Goal: Information Seeking & Learning: Learn about a topic

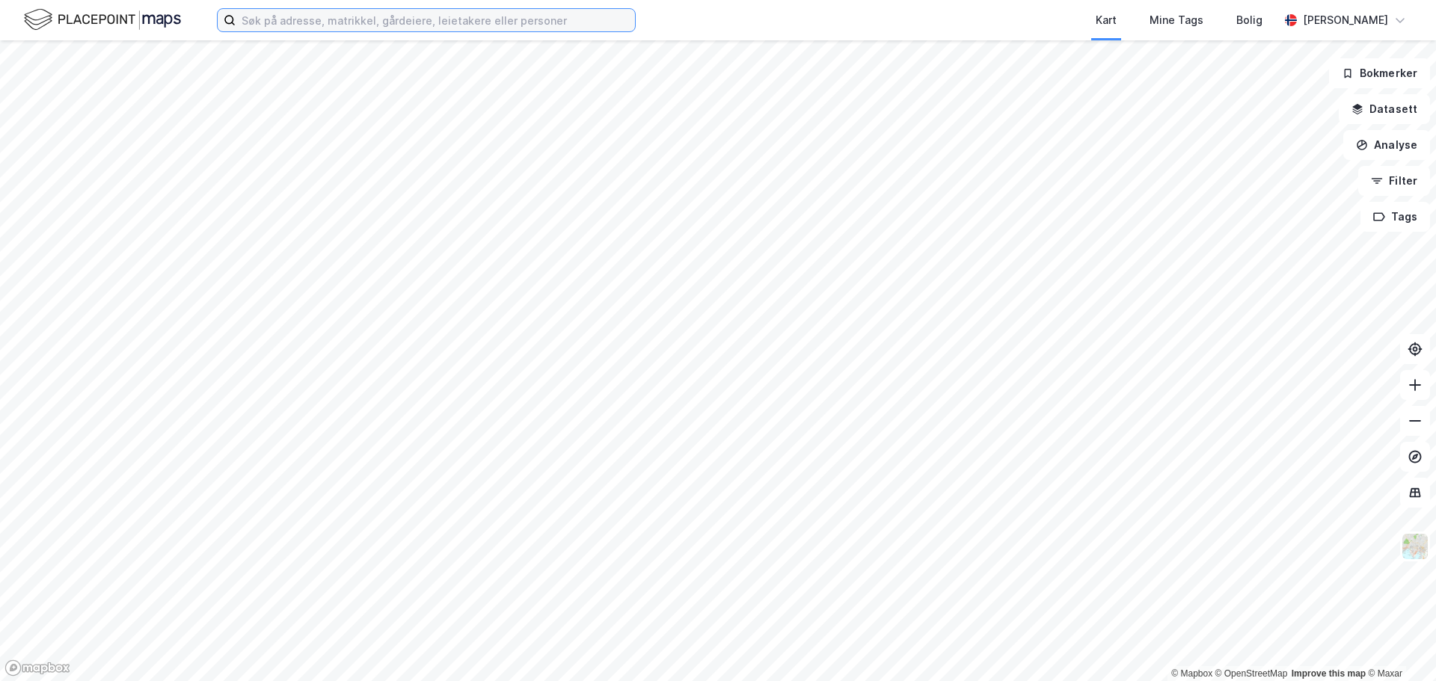
click at [408, 24] on input at bounding box center [435, 20] width 399 height 22
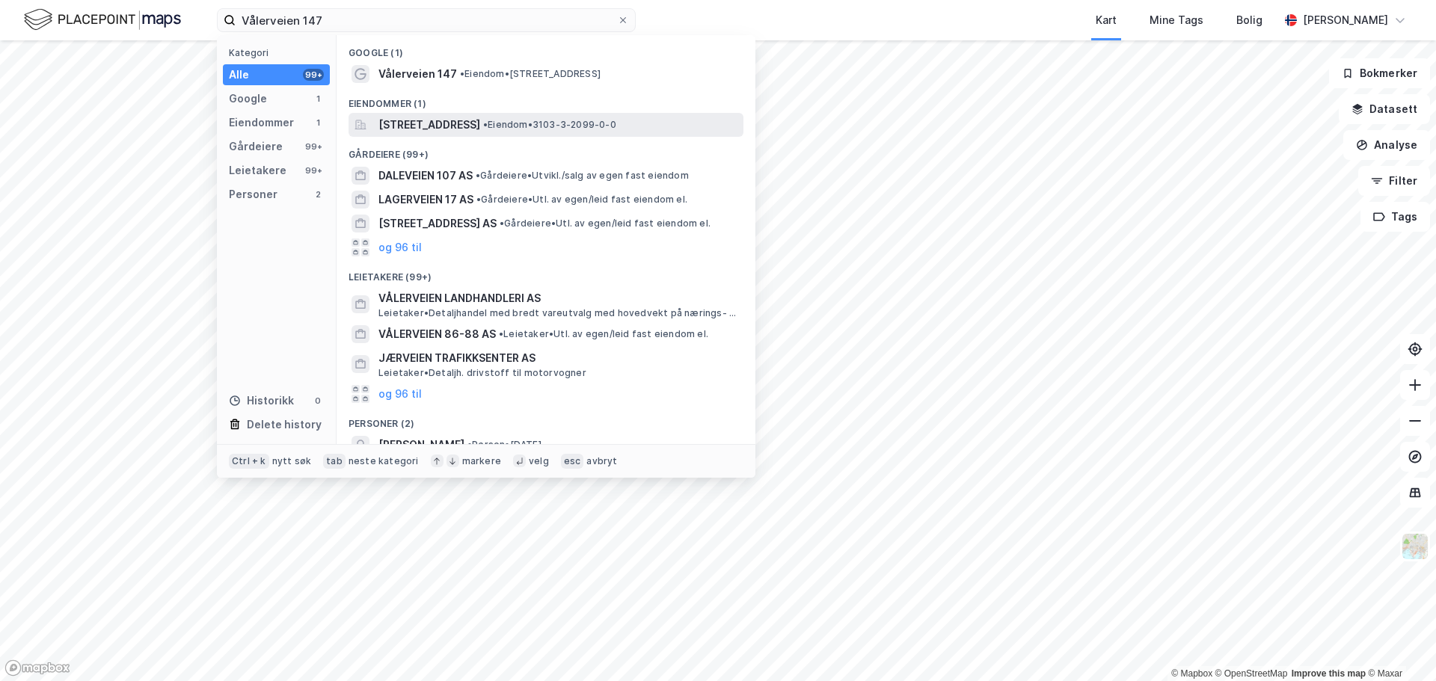
click at [422, 125] on span "[STREET_ADDRESS]" at bounding box center [429, 125] width 102 height 18
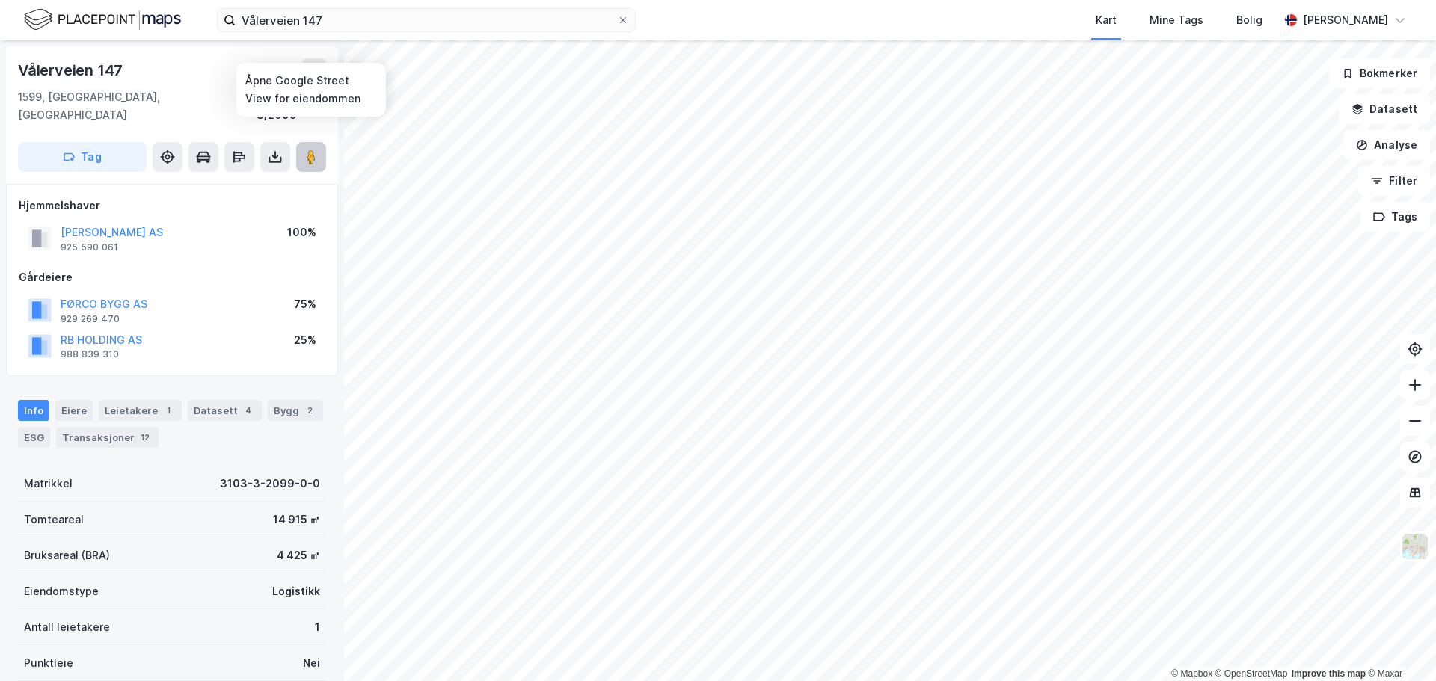
click at [313, 150] on image at bounding box center [311, 157] width 9 height 15
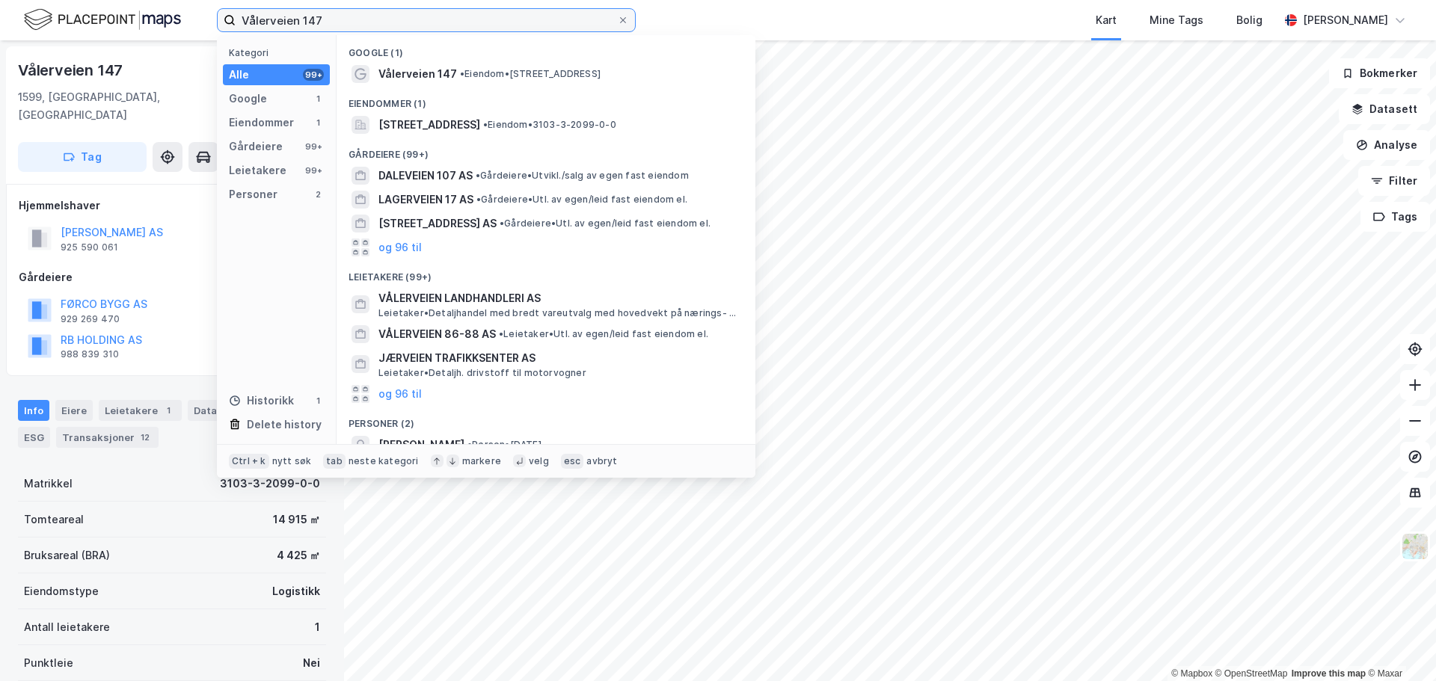
drag, startPoint x: 342, startPoint y: 20, endPoint x: -3, endPoint y: -22, distance: 347.2
click at [0, 0] on html "Vålerveien 147 Kategori Alle 99+ Google 1 Eiendommer 1 Gårdeiere 99+ Leietakere…" at bounding box center [718, 340] width 1436 height 681
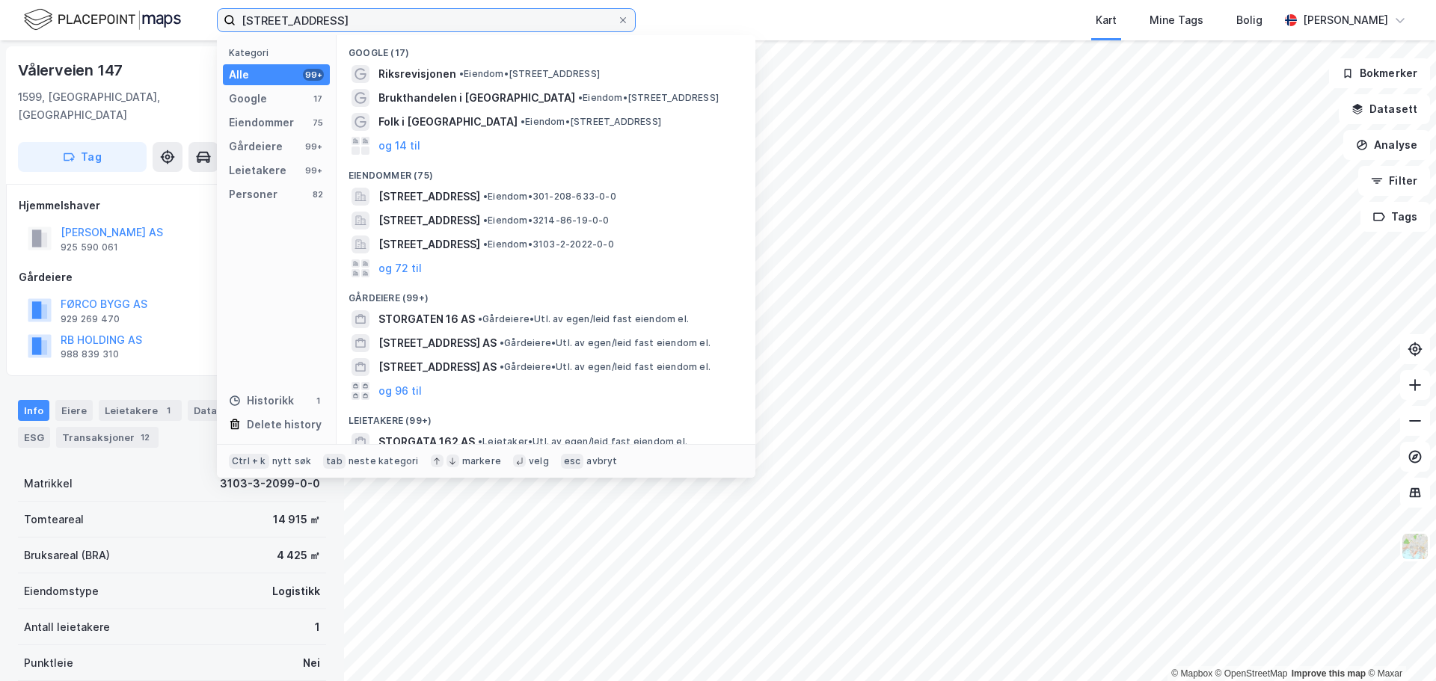
click at [384, 21] on input "[STREET_ADDRESS]" at bounding box center [426, 20] width 381 height 22
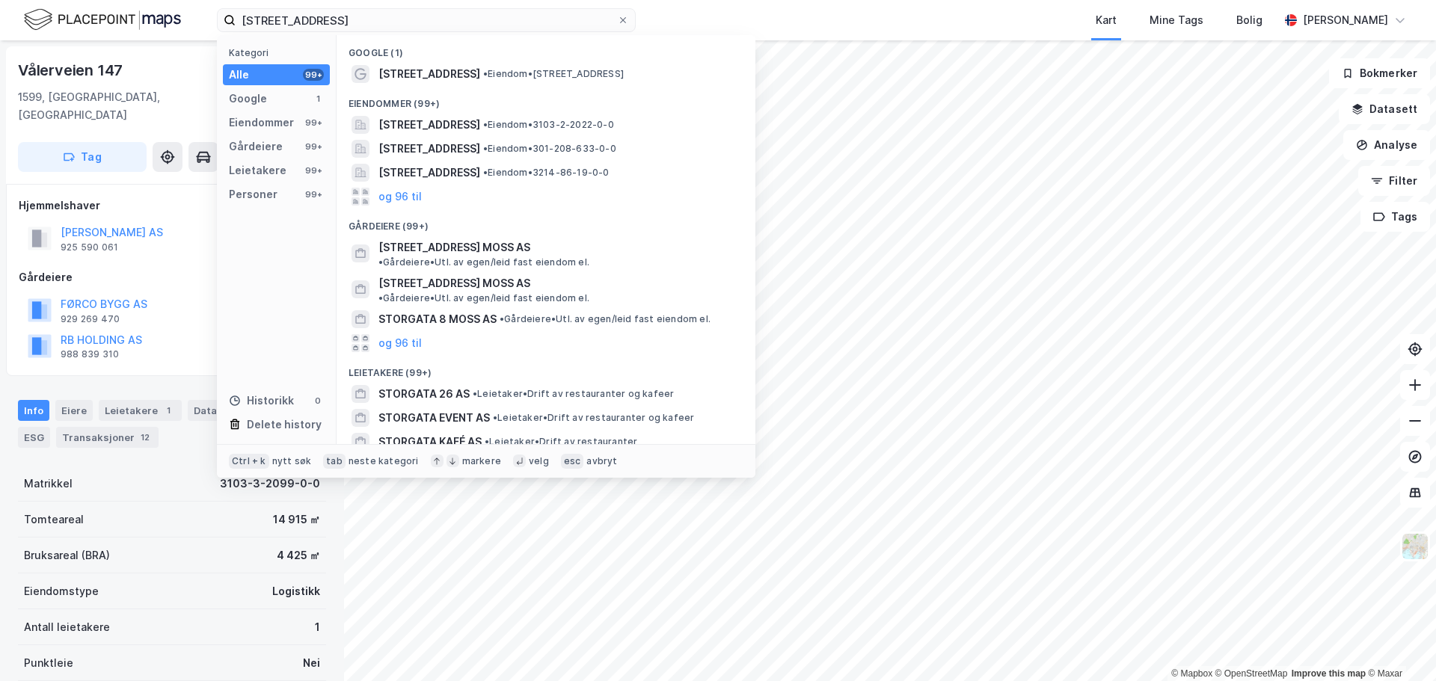
click at [404, 87] on div "Eiendommer (99+)" at bounding box center [545, 99] width 419 height 27
click at [406, 80] on span "[STREET_ADDRESS]" at bounding box center [429, 74] width 102 height 18
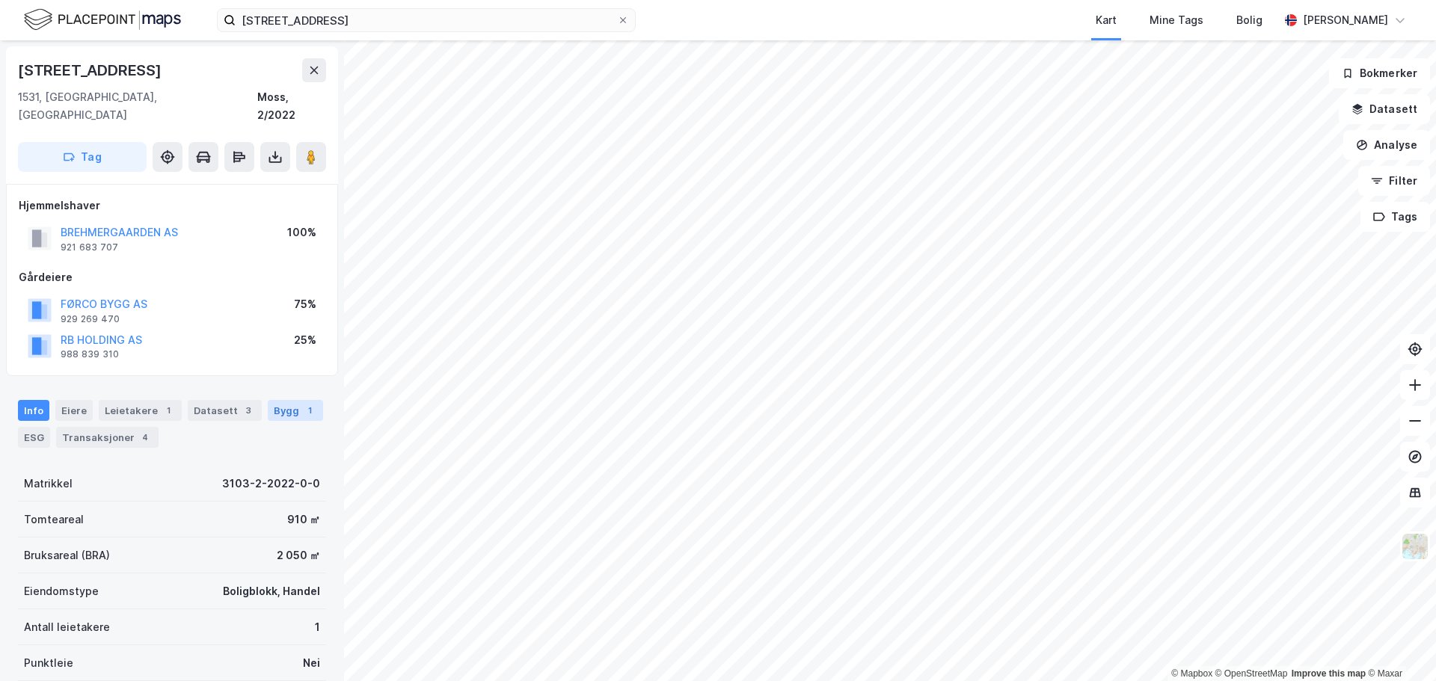
click at [302, 403] on div "1" at bounding box center [309, 410] width 15 height 15
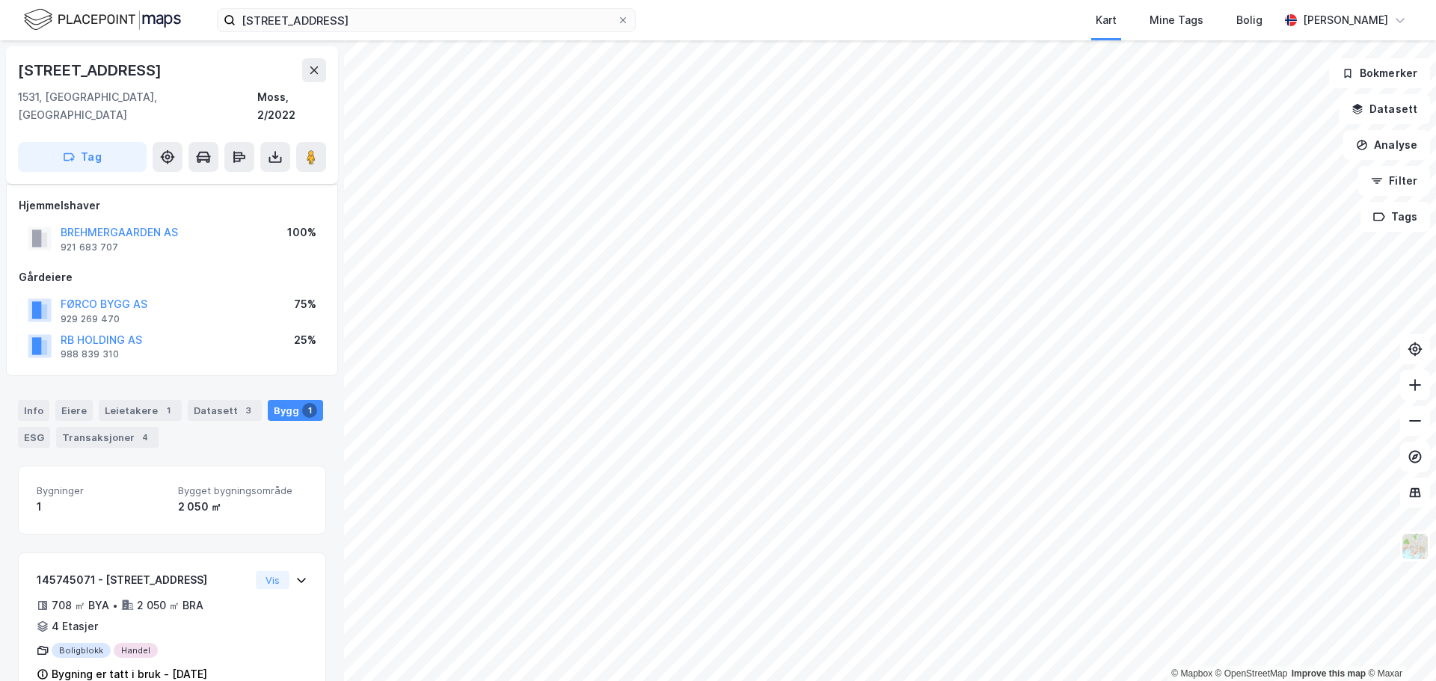
scroll to position [21, 0]
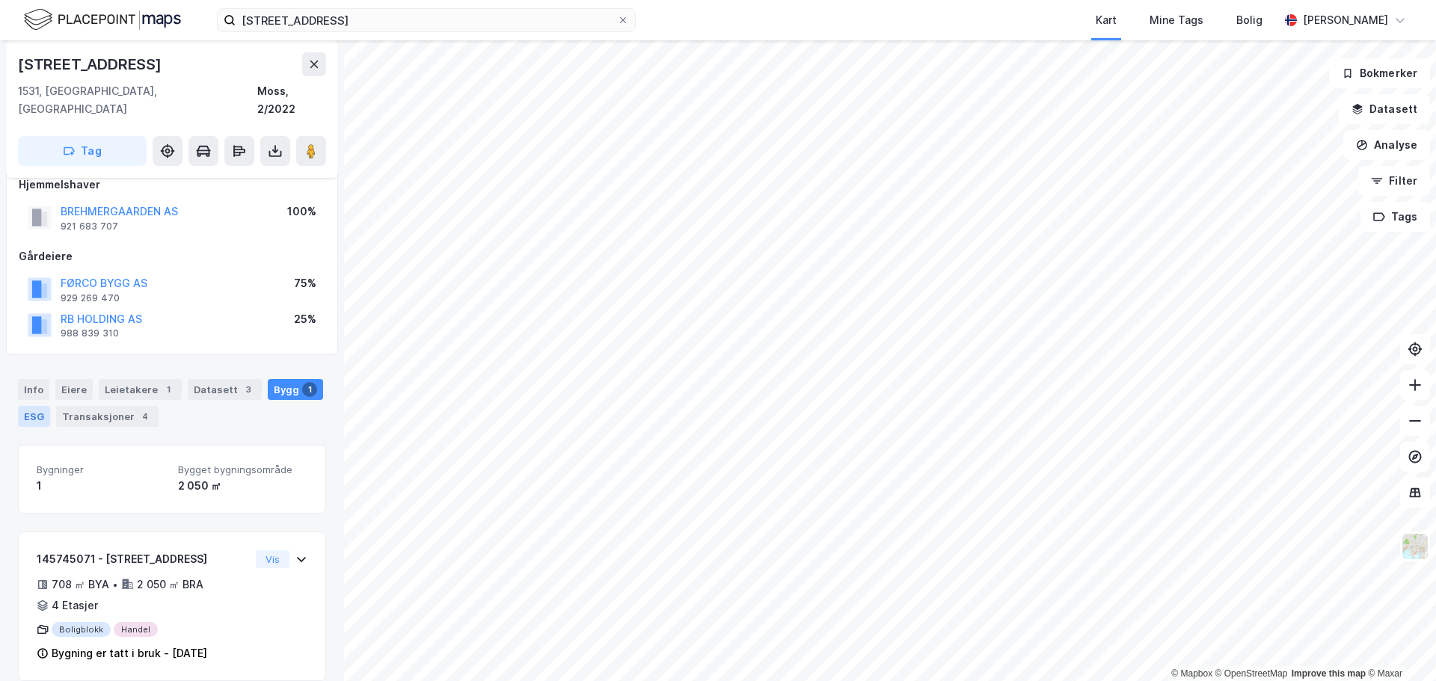
click at [36, 406] on div "ESG" at bounding box center [34, 416] width 32 height 21
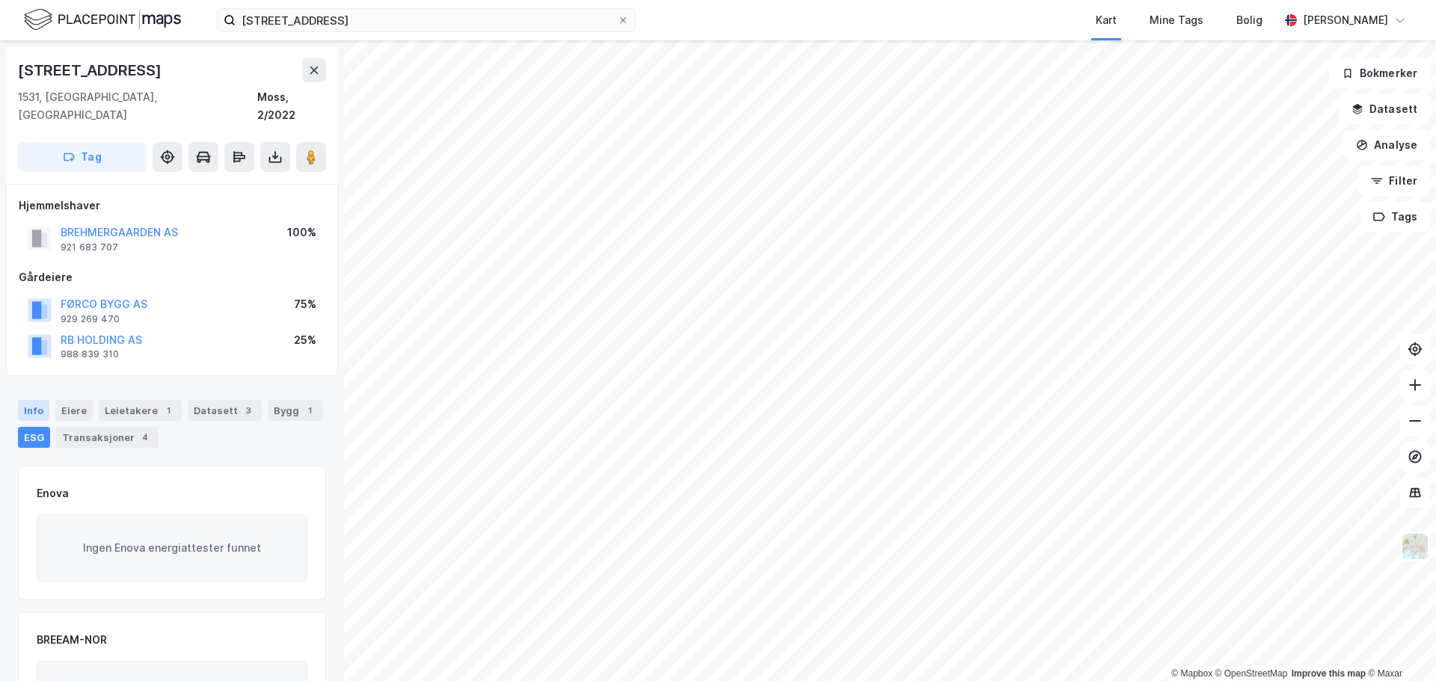
click at [35, 400] on div "Info" at bounding box center [33, 410] width 31 height 21
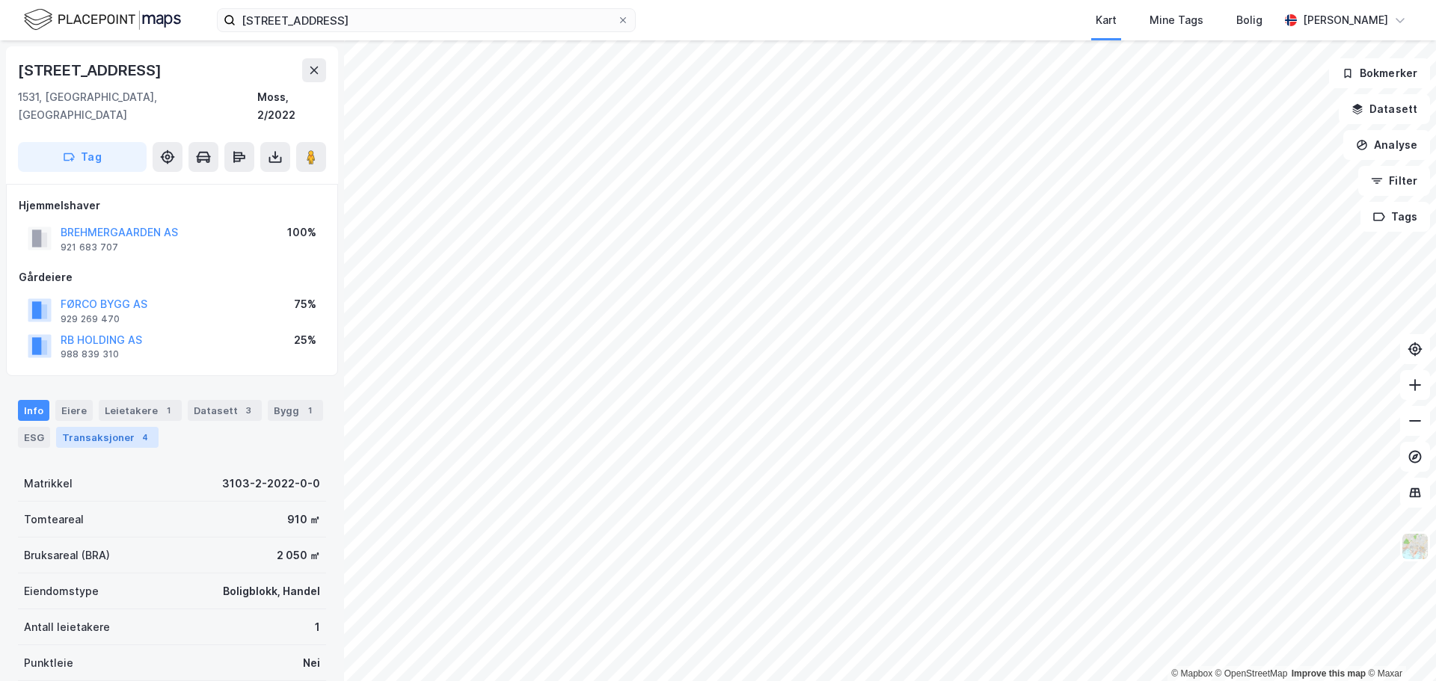
click at [103, 427] on div "Transaksjoner 4" at bounding box center [107, 437] width 102 height 21
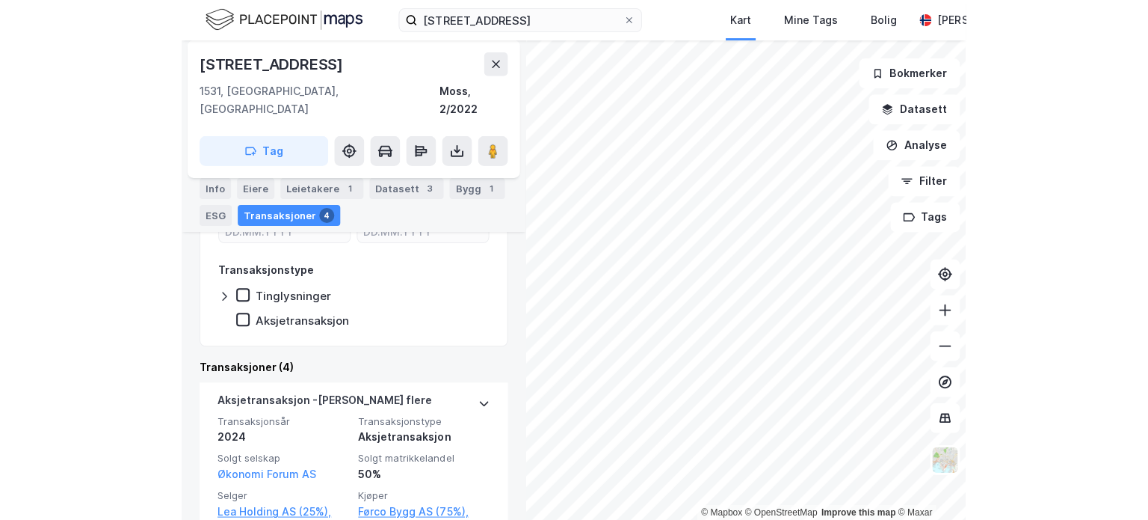
scroll to position [346, 0]
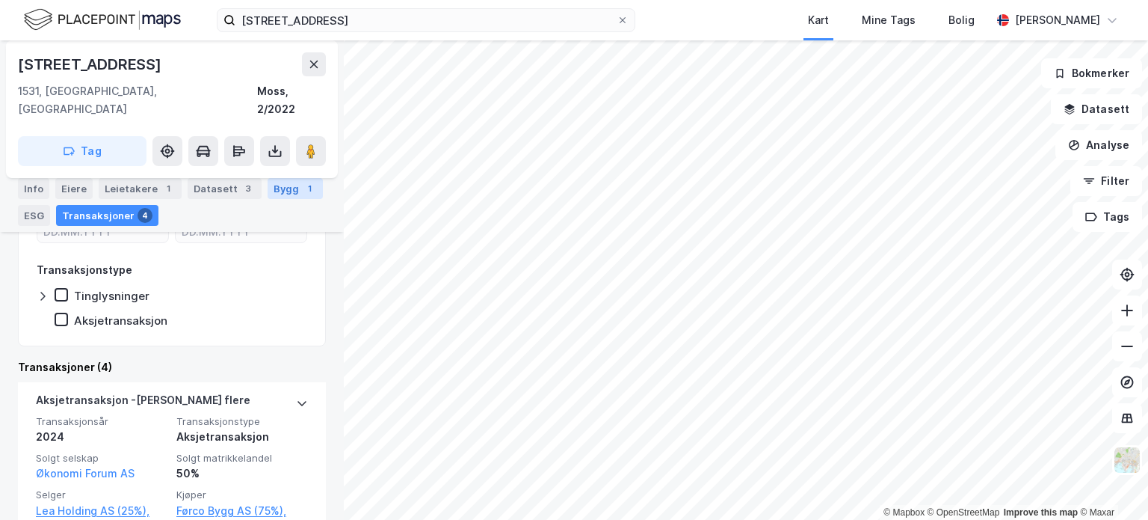
click at [302, 188] on div "1" at bounding box center [309, 188] width 15 height 15
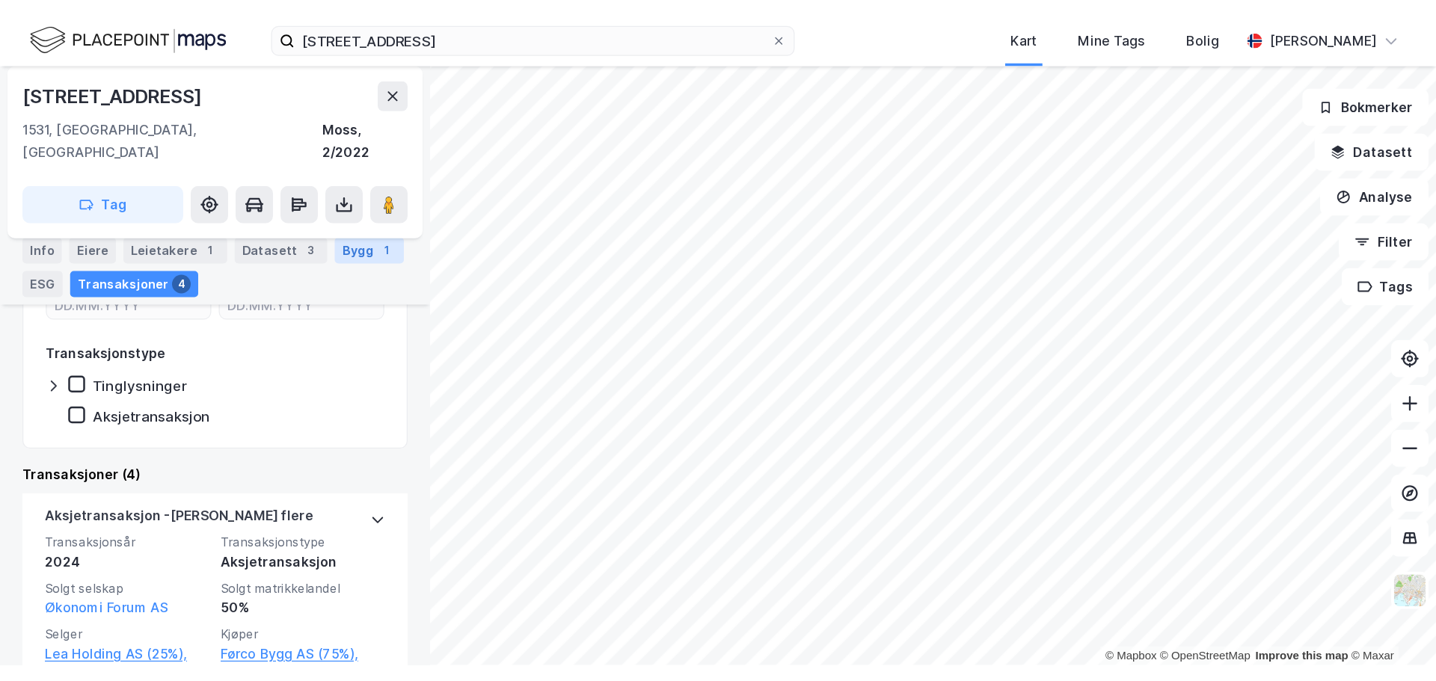
scroll to position [180, 0]
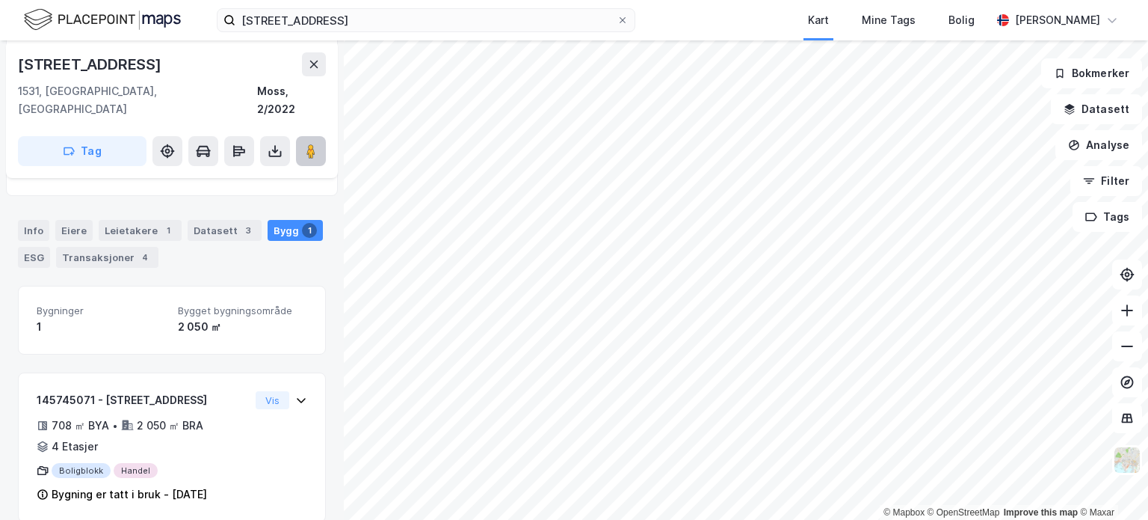
click at [313, 144] on image at bounding box center [311, 151] width 9 height 15
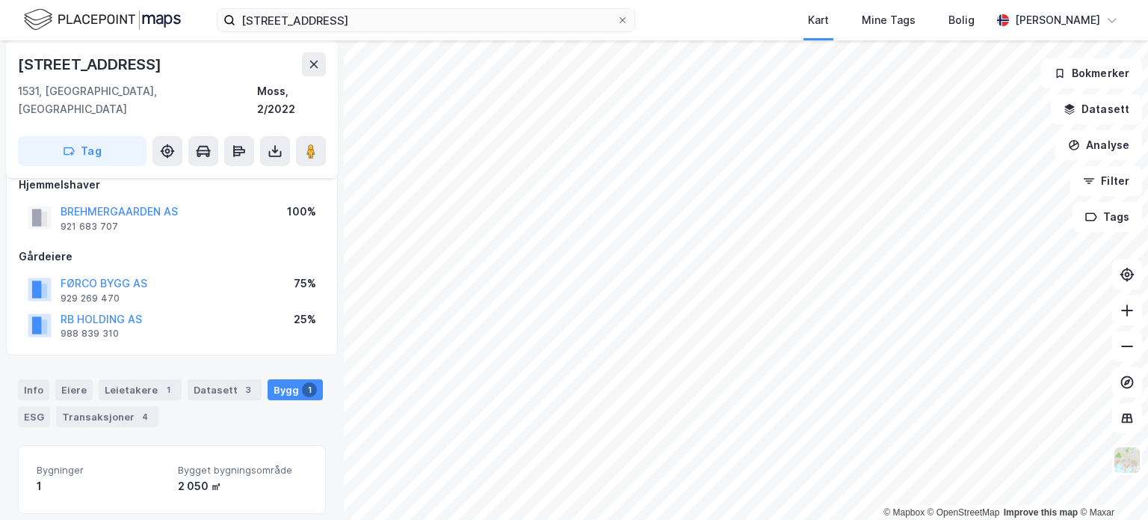
scroll to position [19, 0]
click at [30, 381] on div "Info" at bounding box center [33, 391] width 31 height 21
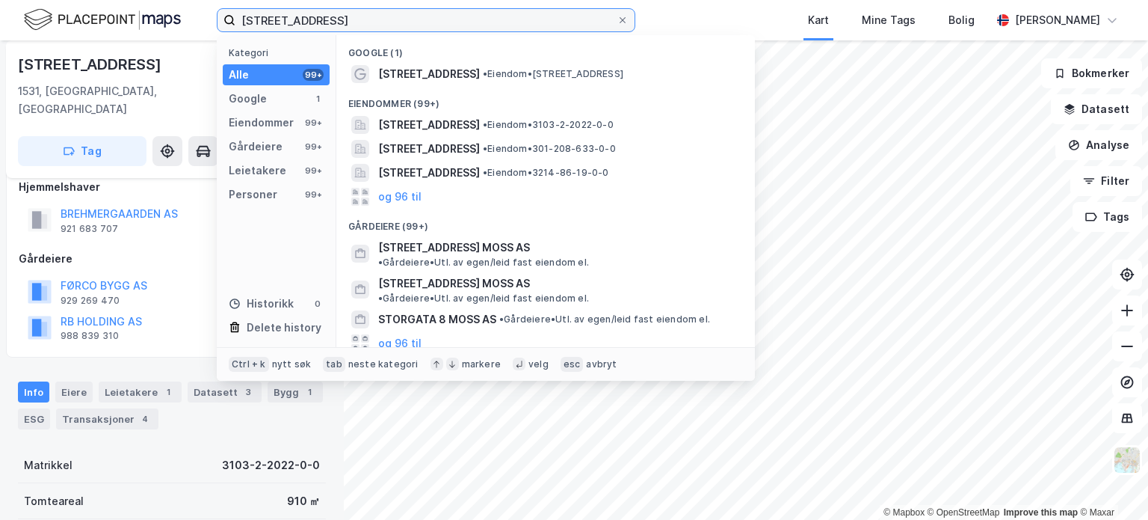
drag, startPoint x: 352, startPoint y: 18, endPoint x: 212, endPoint y: 16, distance: 139.8
click at [212, 16] on div "Storgata 16, moss Kategori Alle 99+ Google 1 Eiendommer 99+ Gårdeiere 99+ Leiet…" at bounding box center [574, 20] width 1148 height 40
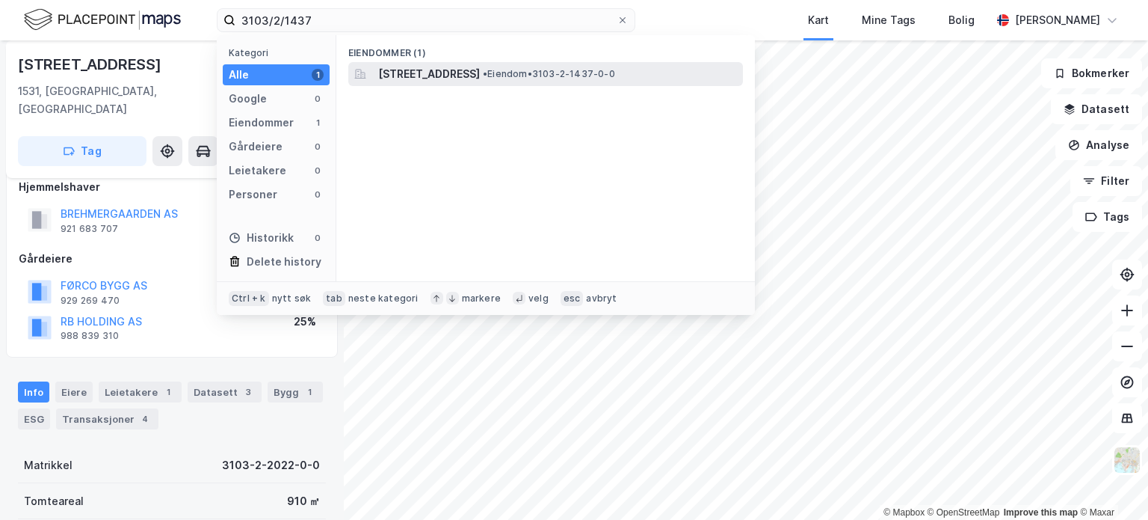
click at [480, 69] on span "[STREET_ADDRESS]" at bounding box center [429, 74] width 102 height 18
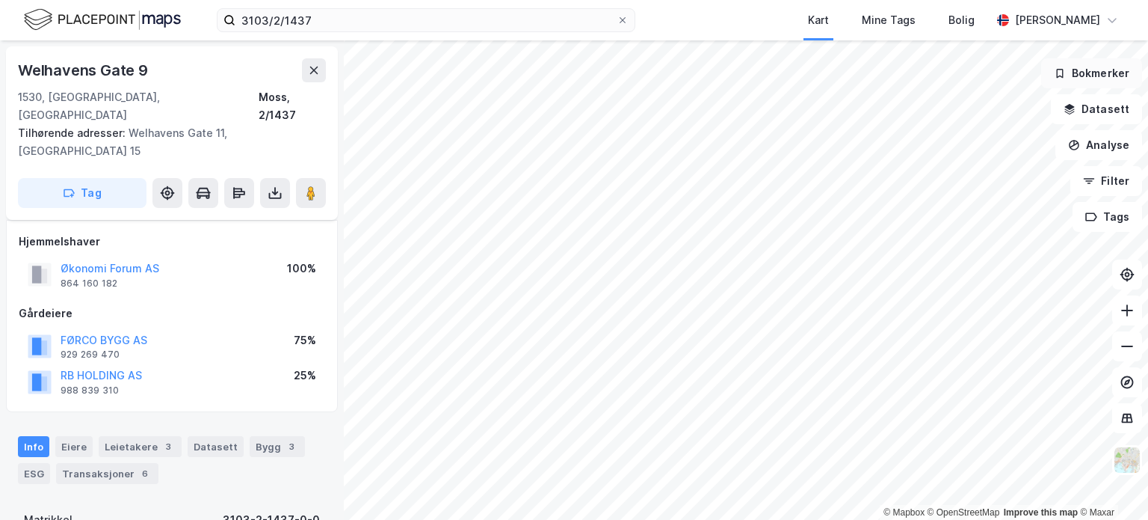
scroll to position [19, 0]
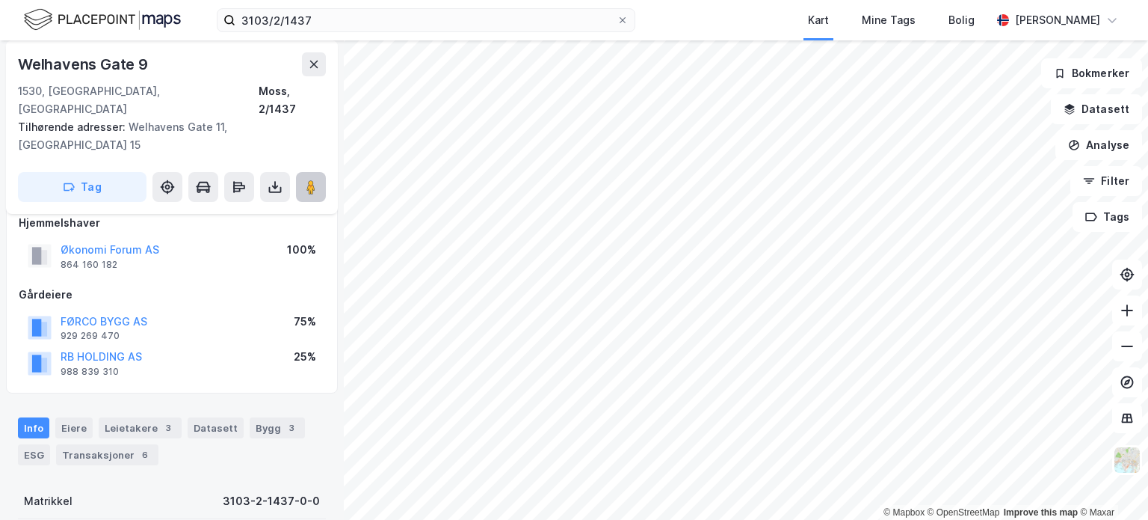
click at [317, 179] on icon at bounding box center [311, 186] width 15 height 15
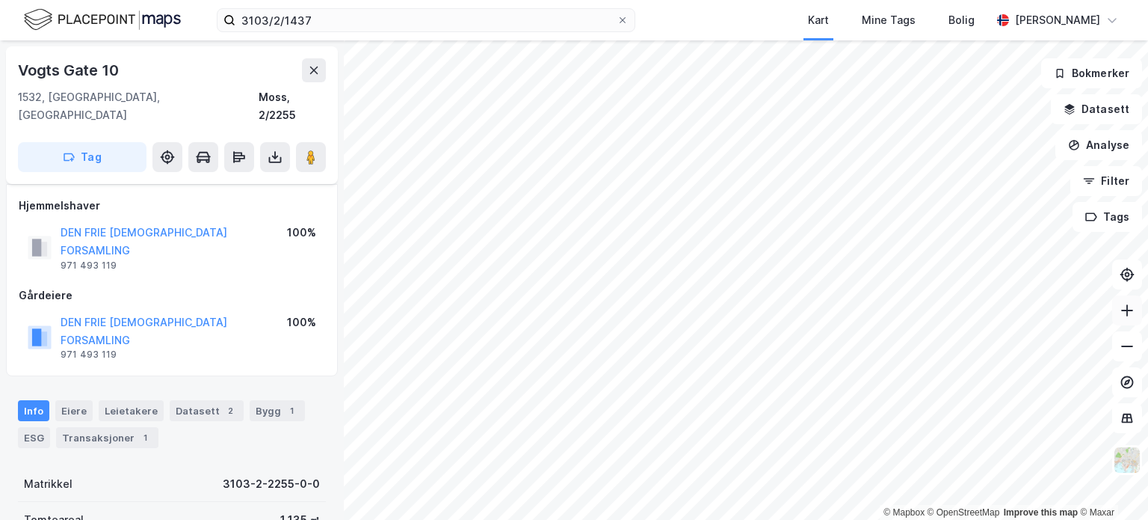
scroll to position [19, 0]
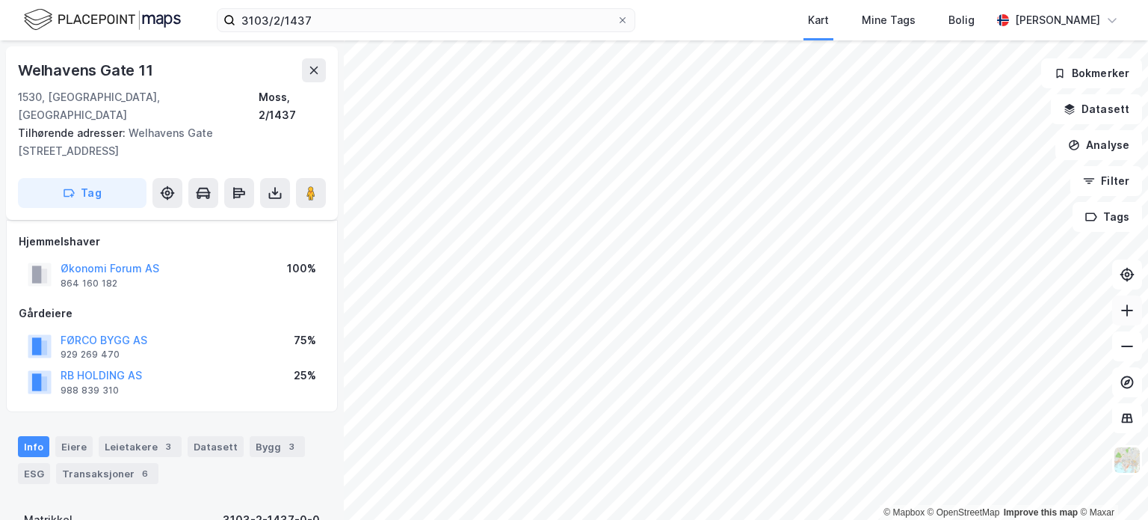
scroll to position [19, 0]
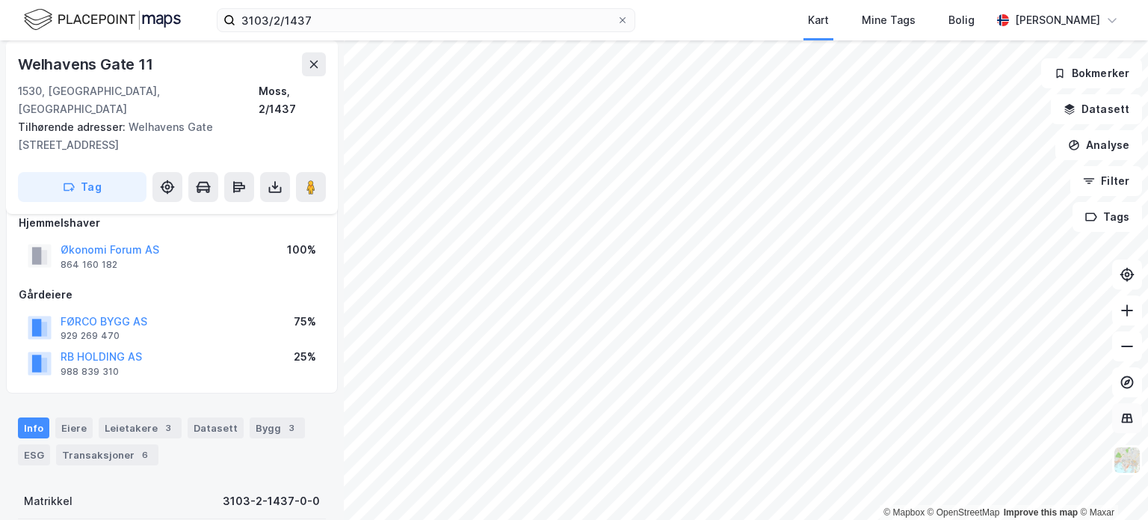
click at [1119, 404] on div "© Mapbox © OpenStreetMap Improve this map © Maxar Welhavens Gate 11 1530, Moss,…" at bounding box center [574, 279] width 1148 height 479
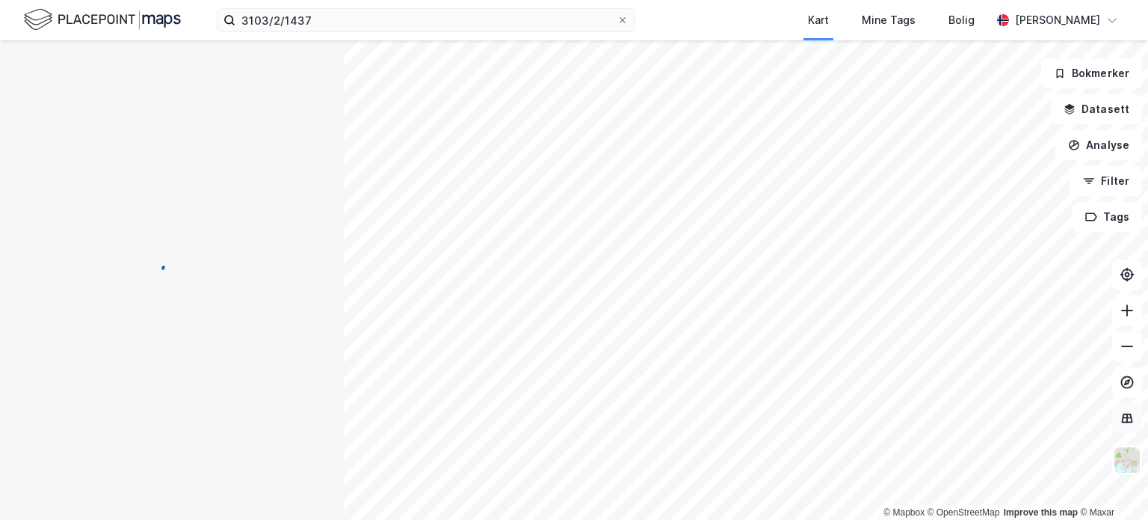
scroll to position [0, 0]
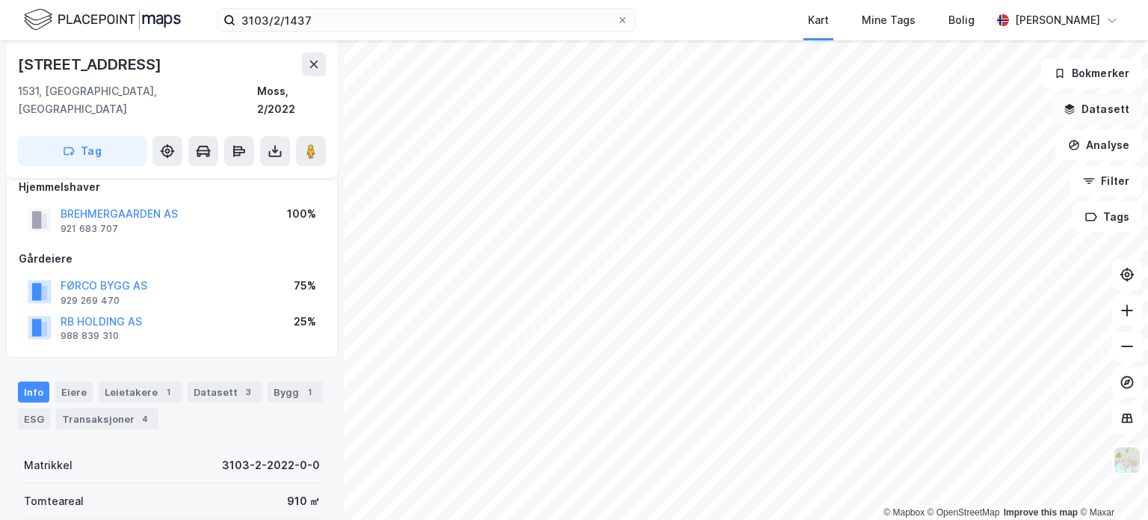
click at [1092, 105] on button "Datasett" at bounding box center [1096, 109] width 91 height 30
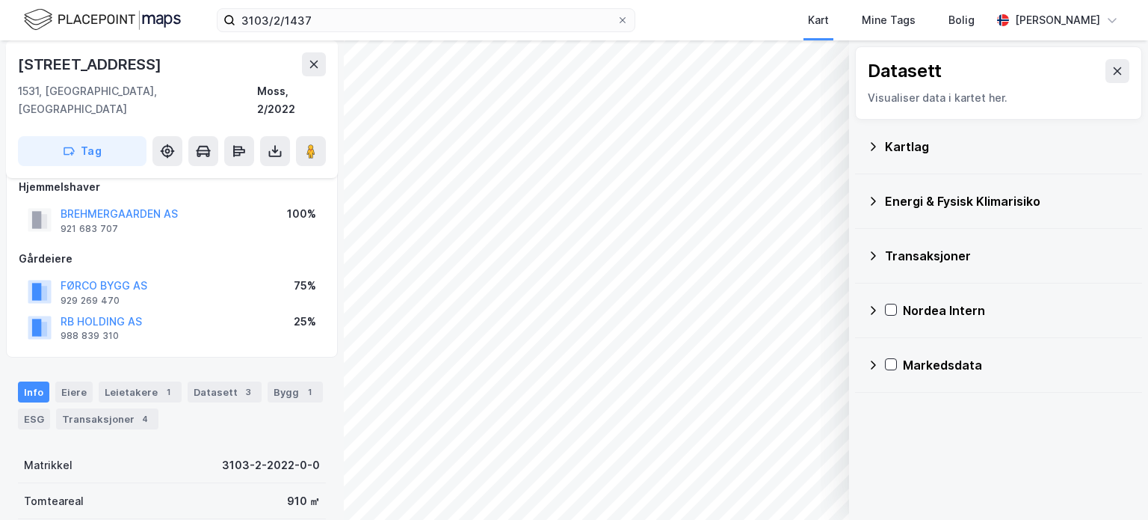
click at [939, 200] on div "Energi & Fysisk Klimarisiko" at bounding box center [1007, 201] width 245 height 18
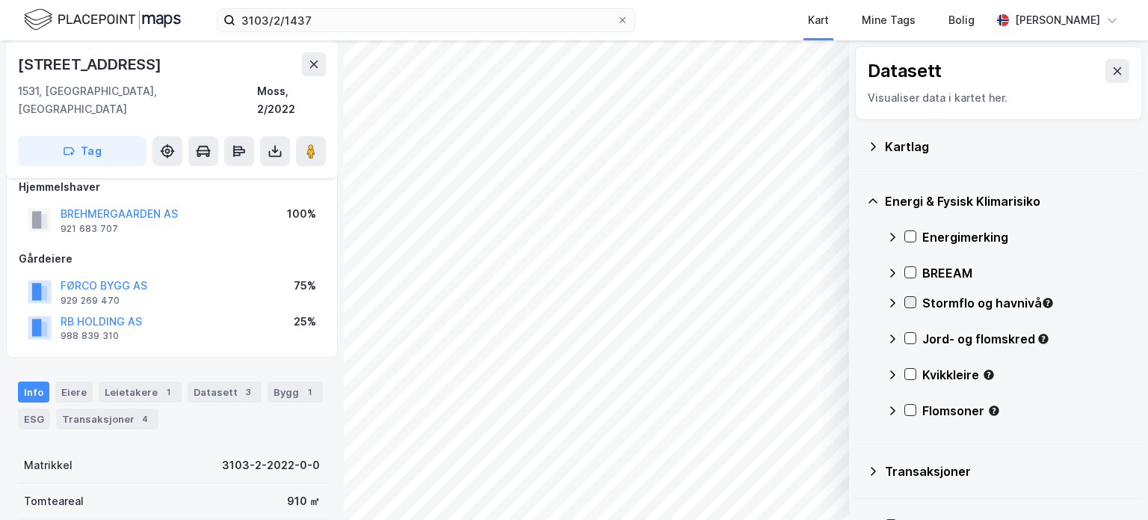
click at [913, 300] on icon at bounding box center [911, 302] width 8 height 5
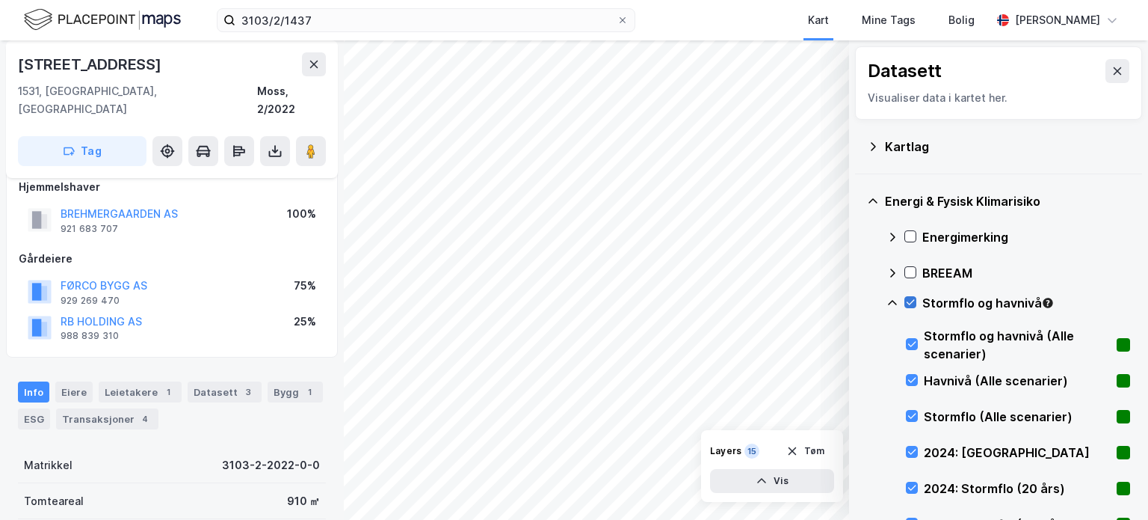
click at [915, 297] on icon at bounding box center [910, 302] width 10 height 10
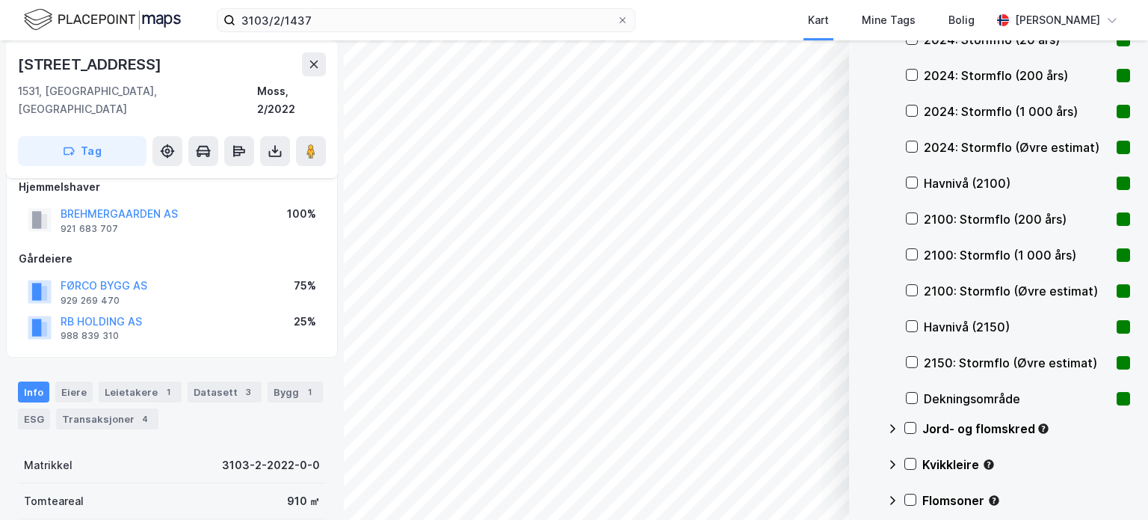
scroll to position [598, 0]
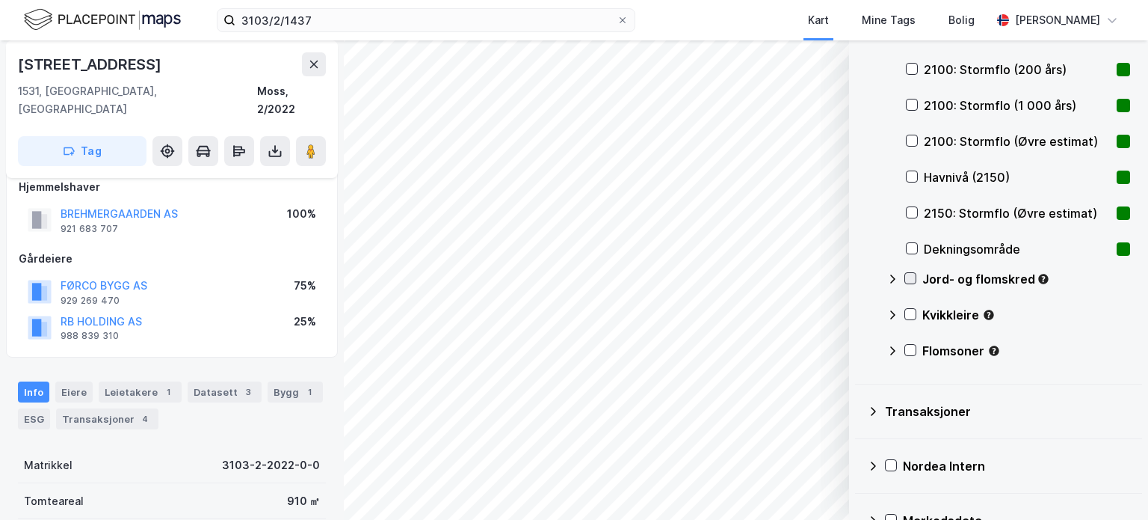
click at [913, 280] on icon at bounding box center [910, 278] width 10 height 10
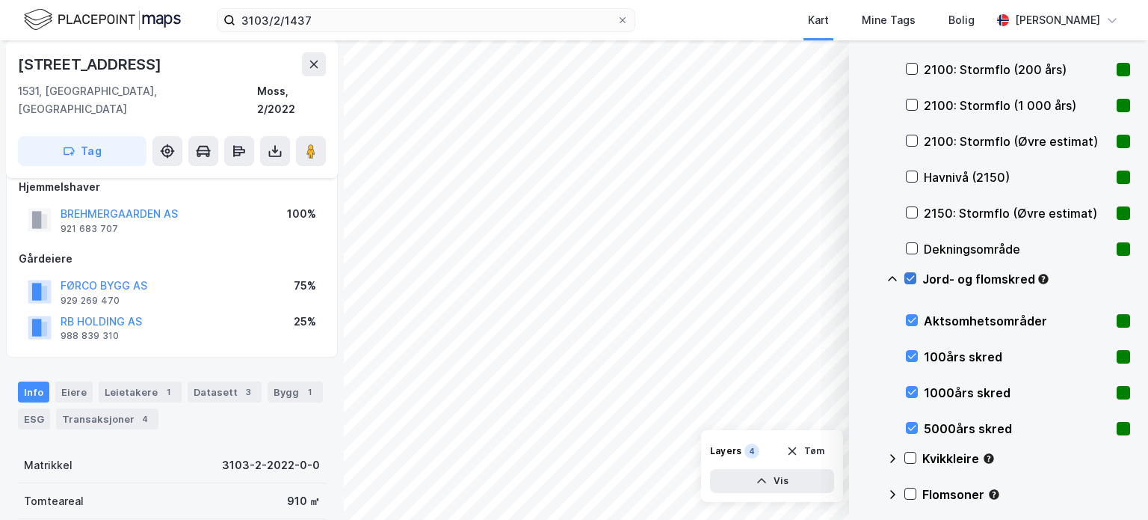
click at [913, 280] on icon at bounding box center [910, 278] width 10 height 10
click at [912, 457] on icon at bounding box center [911, 457] width 8 height 5
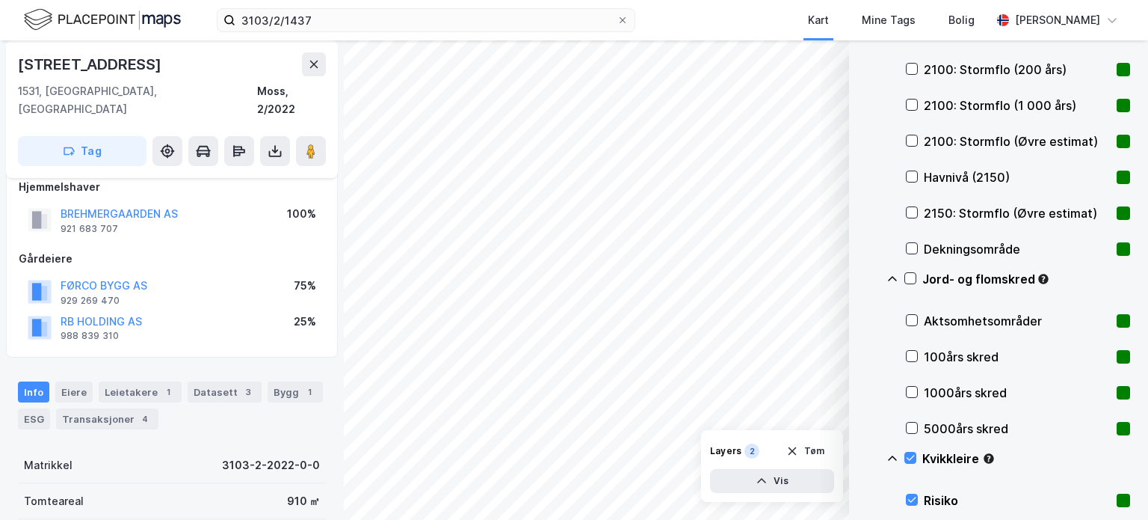
scroll to position [748, 0]
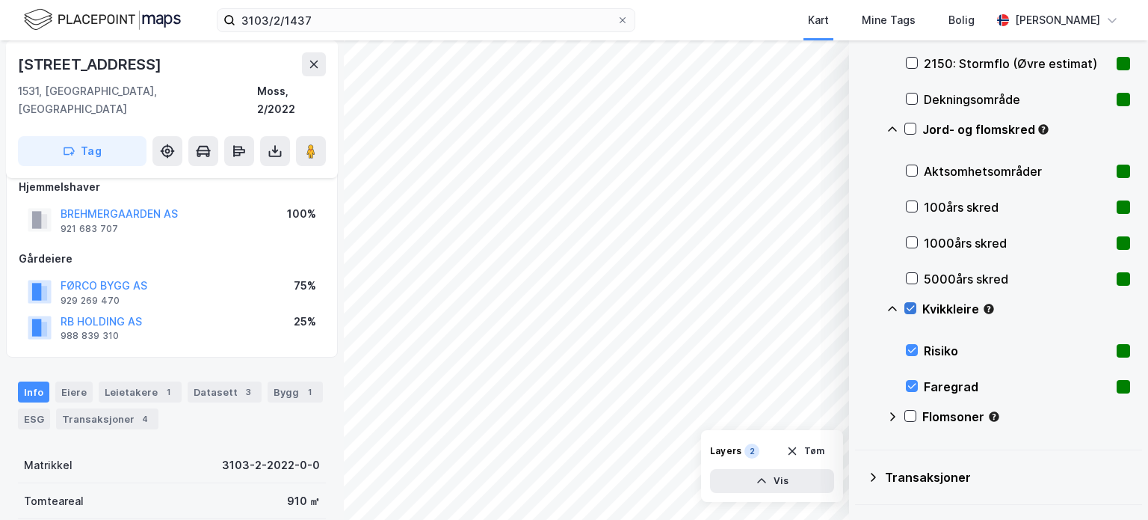
click at [911, 310] on icon at bounding box center [910, 308] width 10 height 10
click at [909, 418] on icon at bounding box center [911, 415] width 8 height 5
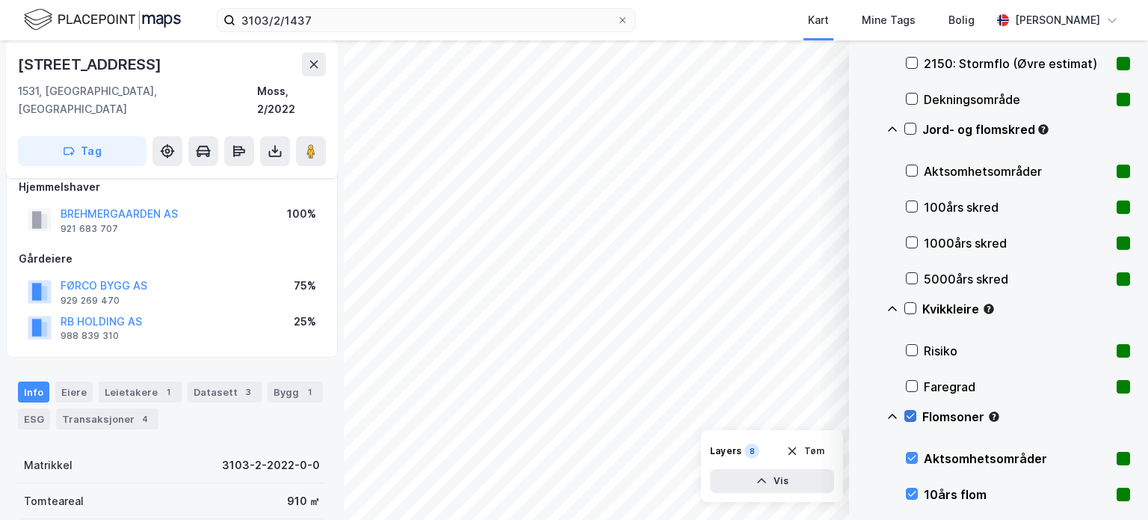
click at [909, 418] on icon at bounding box center [910, 415] width 10 height 10
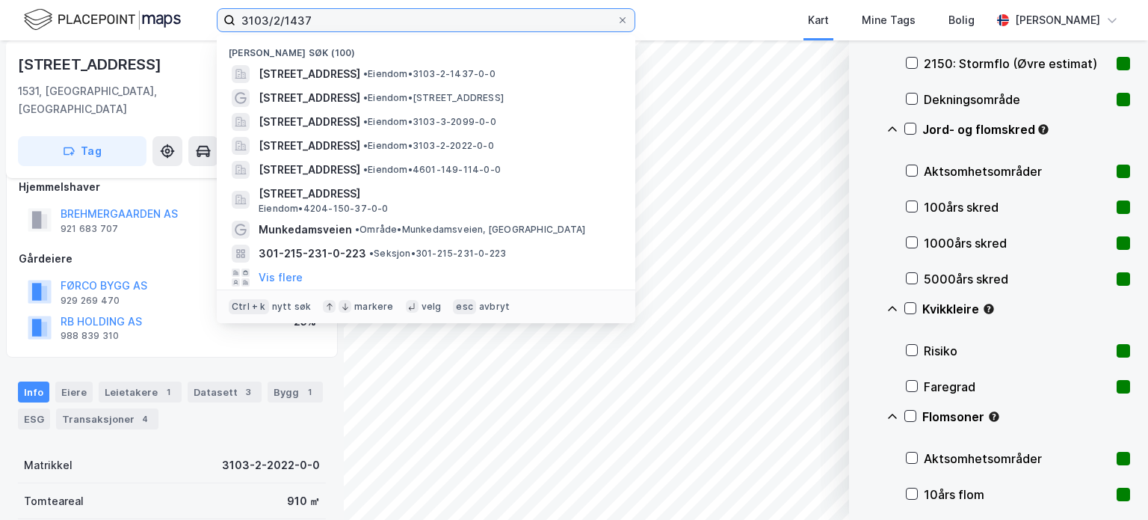
drag, startPoint x: 330, startPoint y: 19, endPoint x: 199, endPoint y: -1, distance: 133.1
click at [199, 0] on html "3103/2/1437 Nylige søk (100) Welhavens gate 9, 1530, MOSS, MOSS • Eiendom • 310…" at bounding box center [574, 260] width 1148 height 520
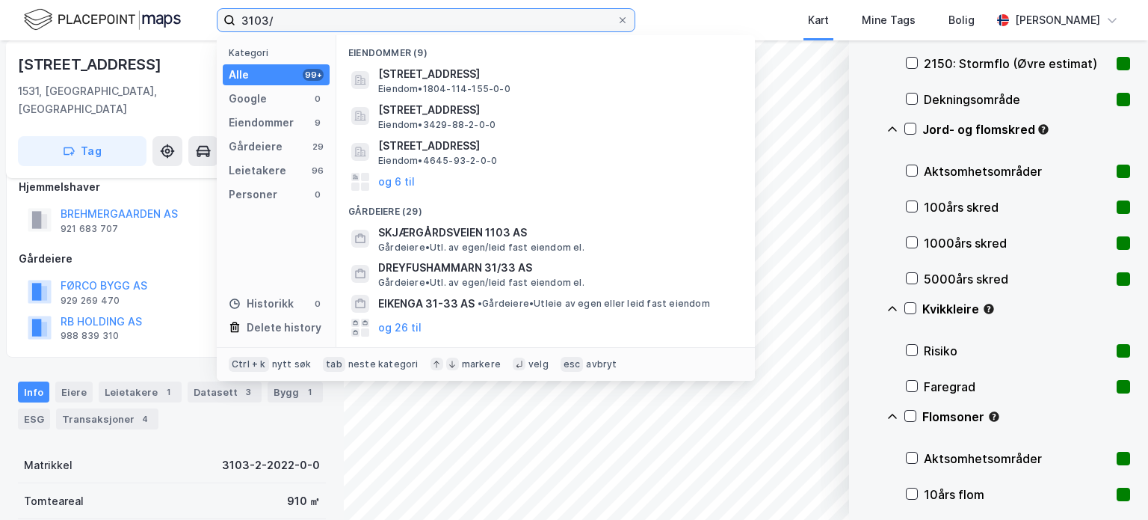
click at [309, 19] on input "3103/" at bounding box center [426, 20] width 381 height 22
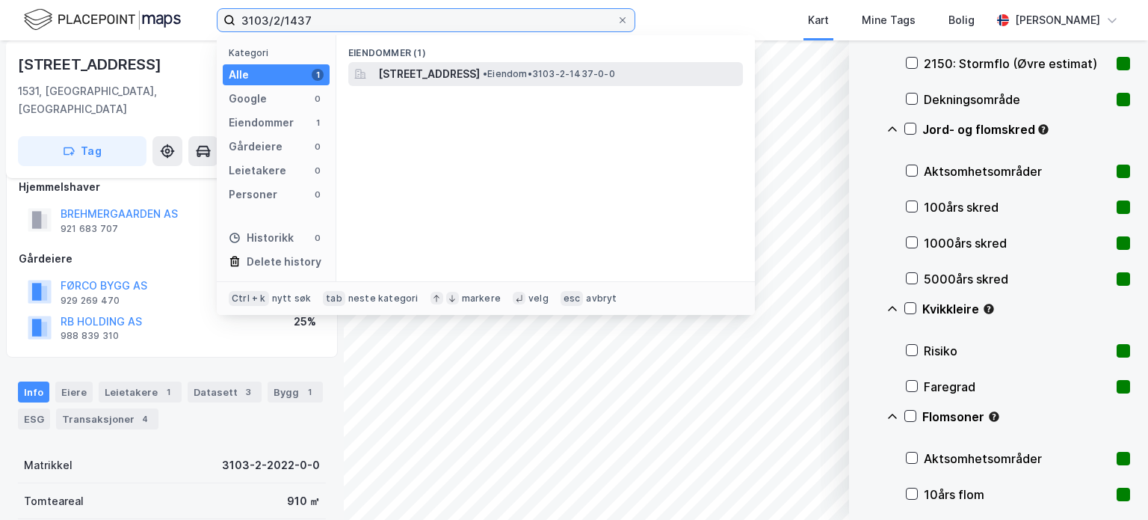
type input "3103/2/1437"
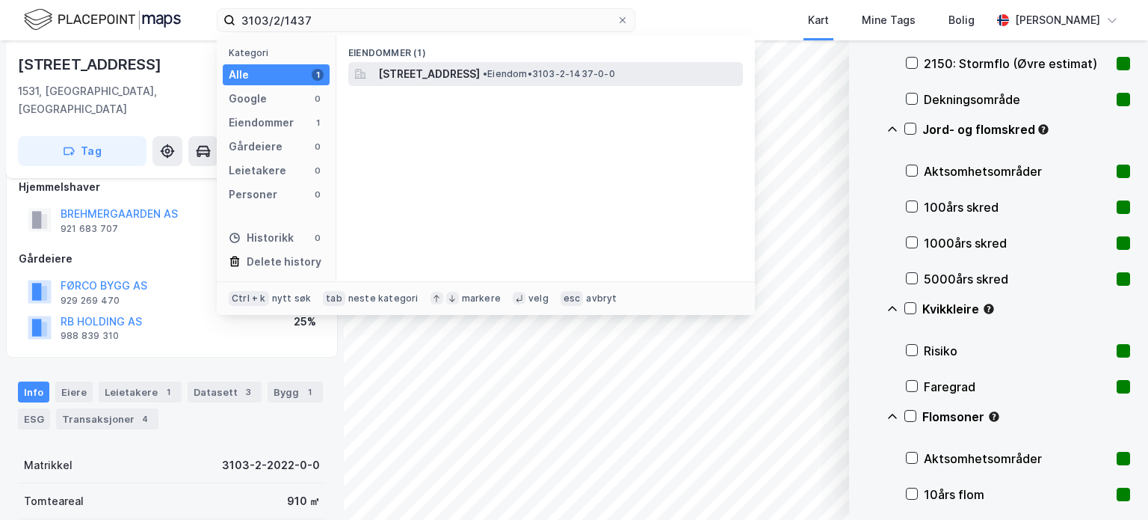
click at [480, 71] on span "[STREET_ADDRESS]" at bounding box center [429, 74] width 102 height 18
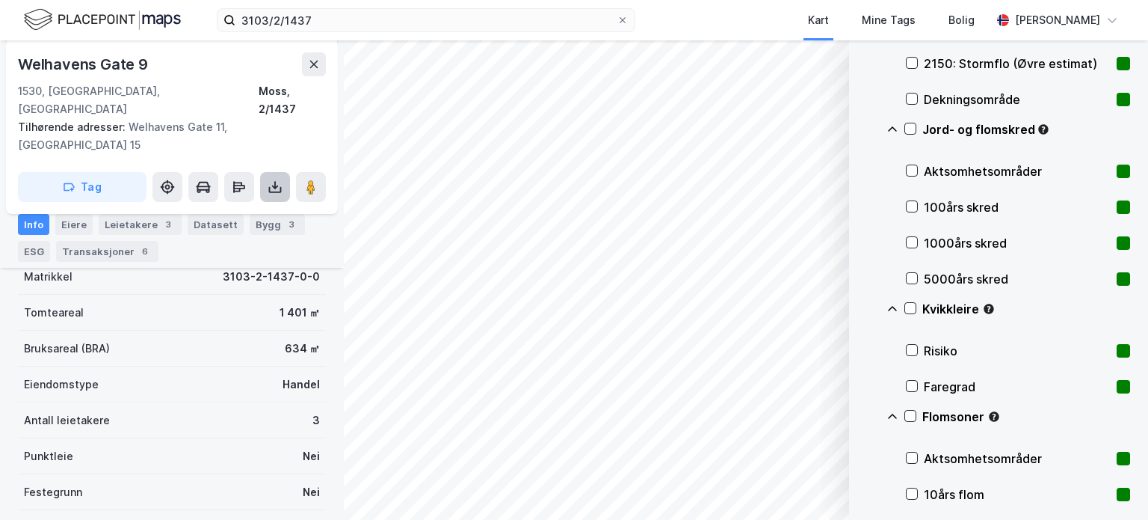
scroll to position [365, 0]
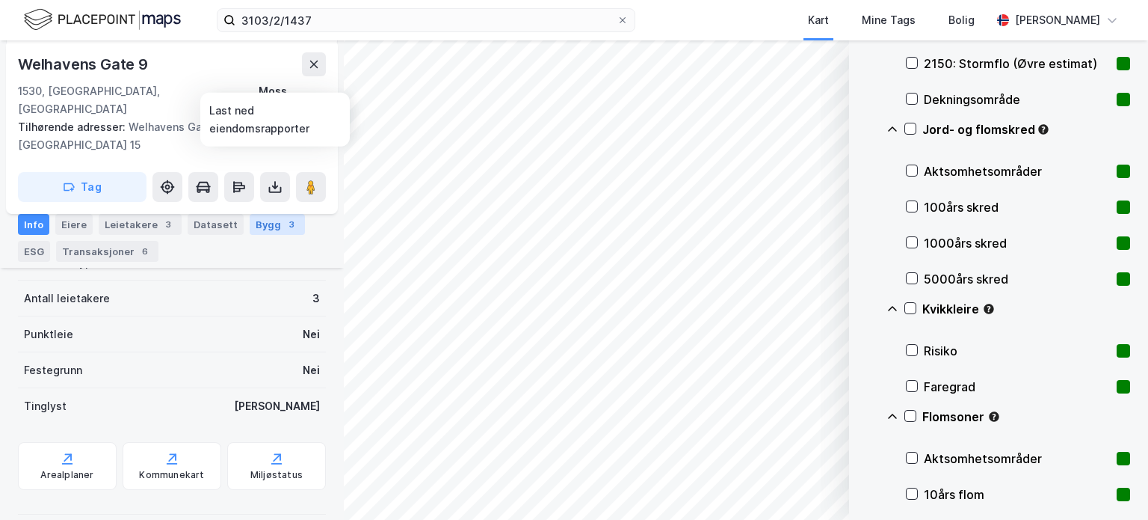
click at [258, 216] on div "Bygg 3" at bounding box center [277, 224] width 55 height 21
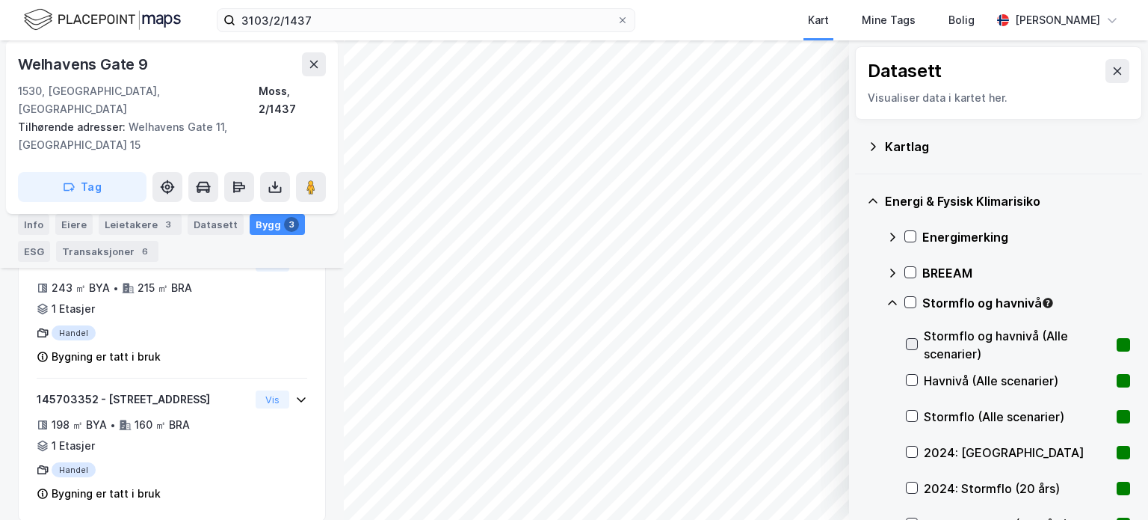
click at [914, 341] on icon at bounding box center [912, 344] width 10 height 10
click at [913, 298] on icon at bounding box center [910, 302] width 10 height 10
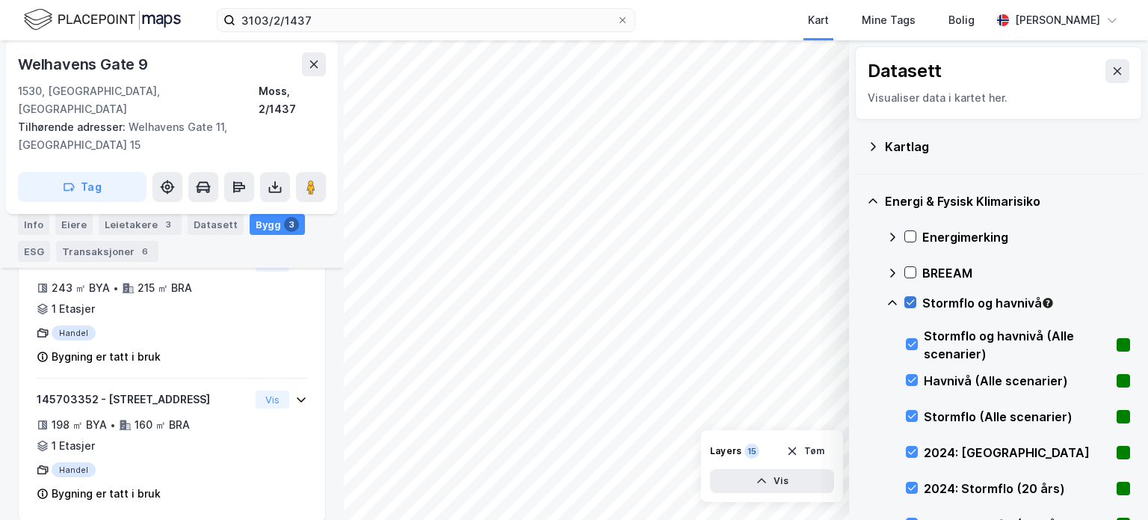
click at [915, 299] on icon at bounding box center [910, 302] width 10 height 10
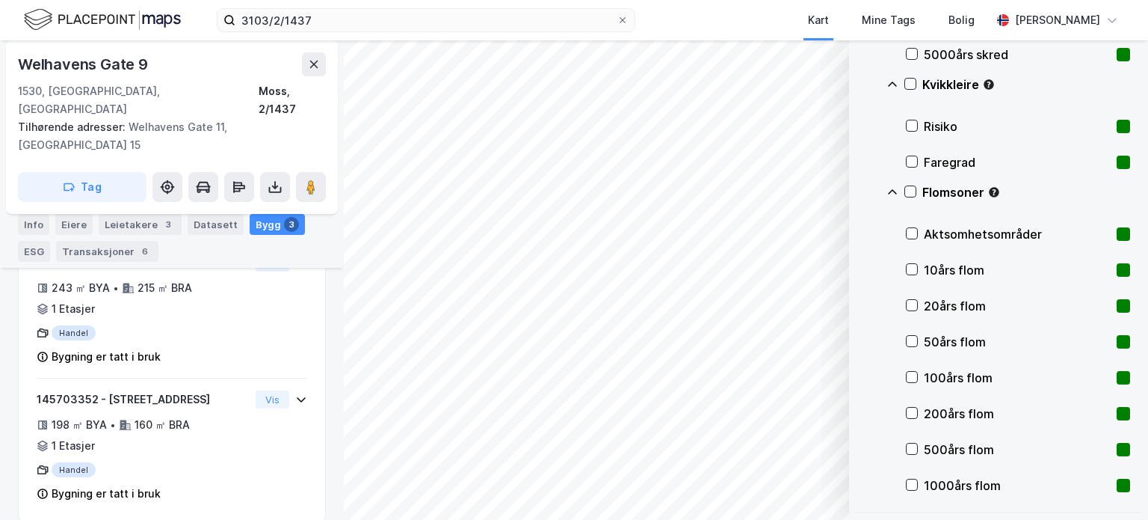
scroll to position [897, 0]
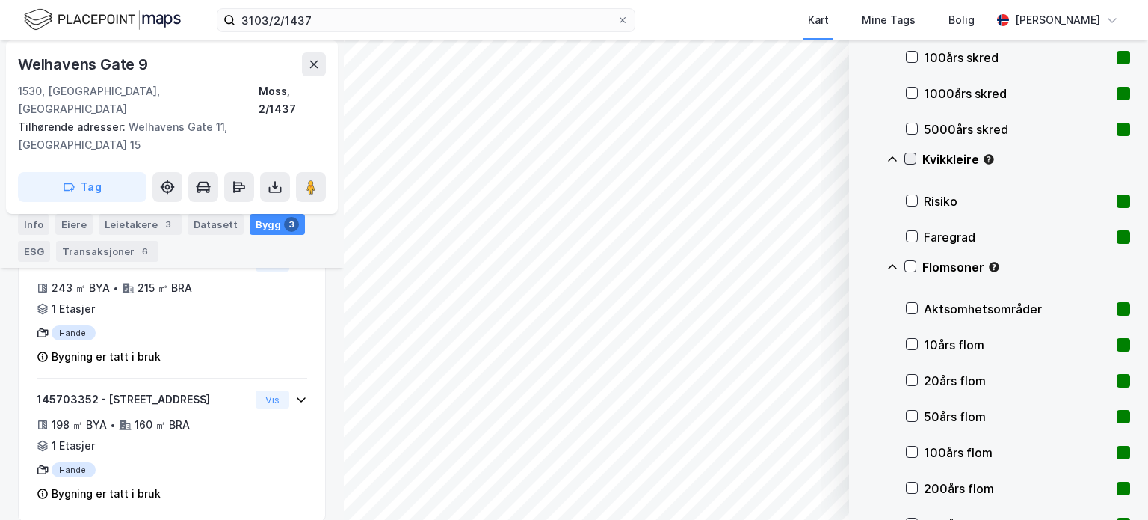
click at [912, 157] on icon at bounding box center [911, 158] width 8 height 5
click at [915, 265] on icon at bounding box center [910, 266] width 10 height 10
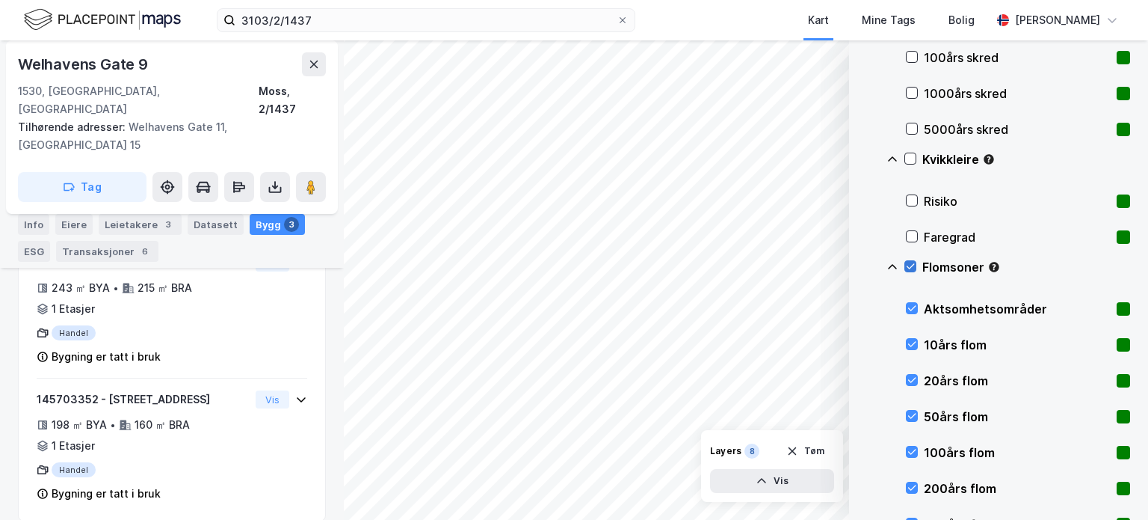
click at [915, 265] on icon at bounding box center [910, 266] width 10 height 10
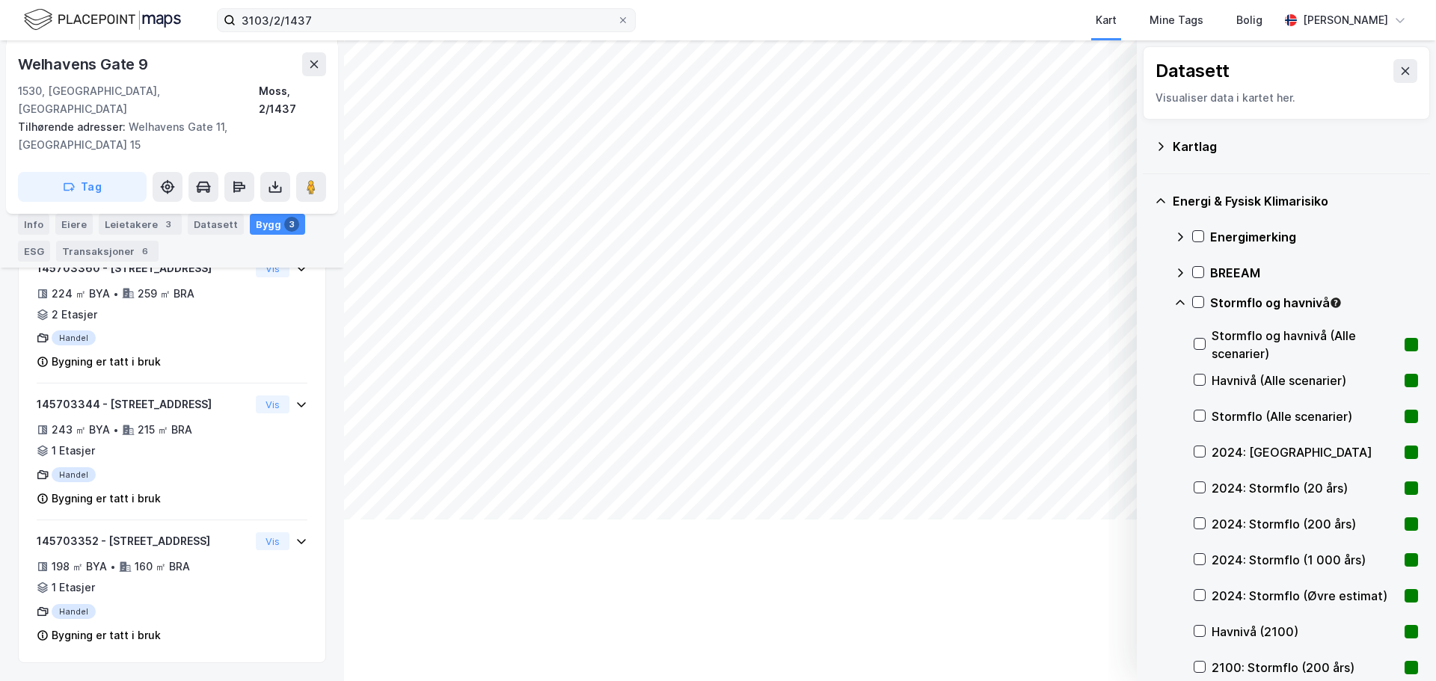
scroll to position [330, 0]
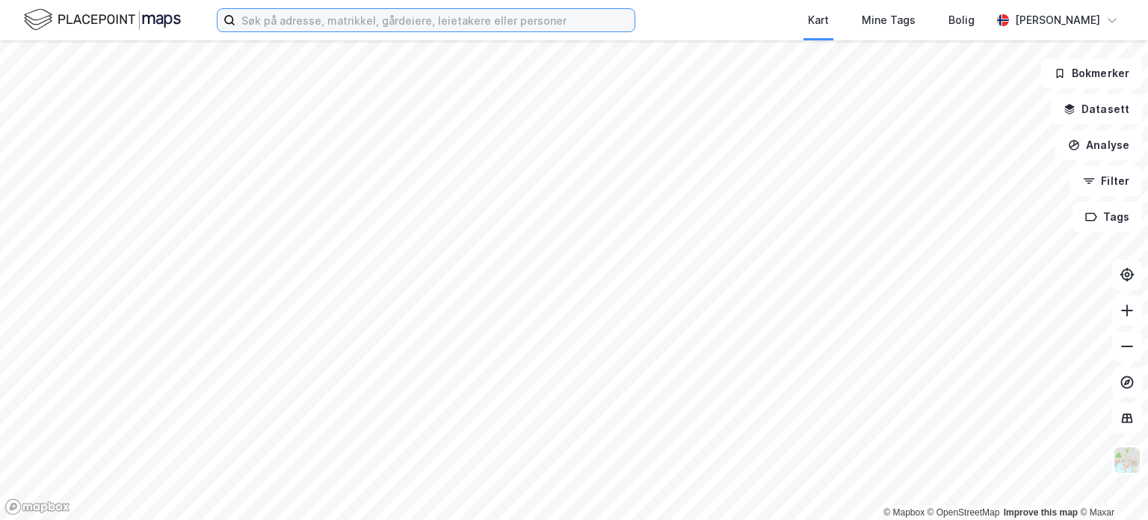
click at [478, 17] on input at bounding box center [435, 20] width 399 height 22
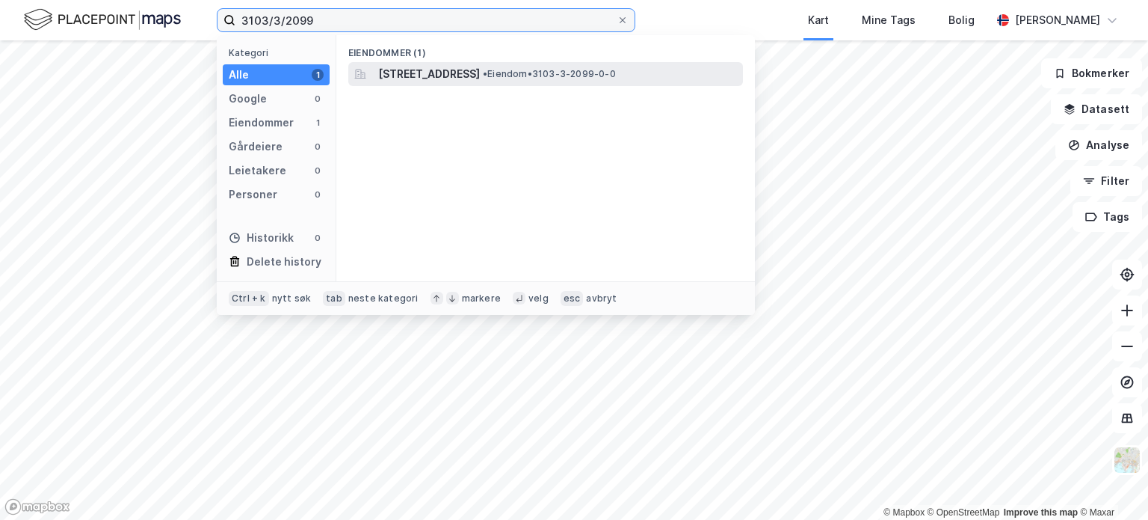
type input "3103/3/2099"
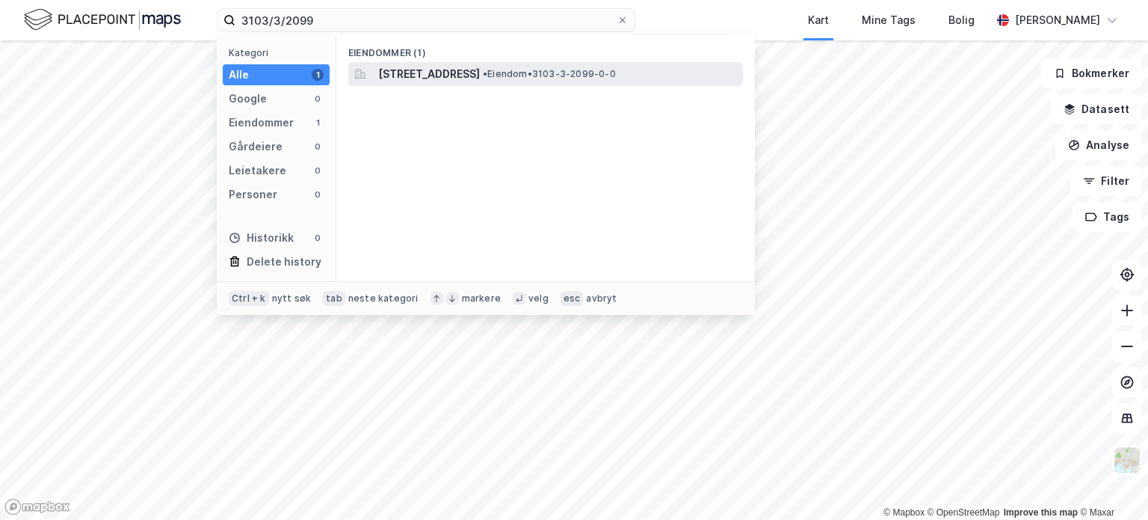
click at [434, 69] on span "[STREET_ADDRESS]" at bounding box center [429, 74] width 102 height 18
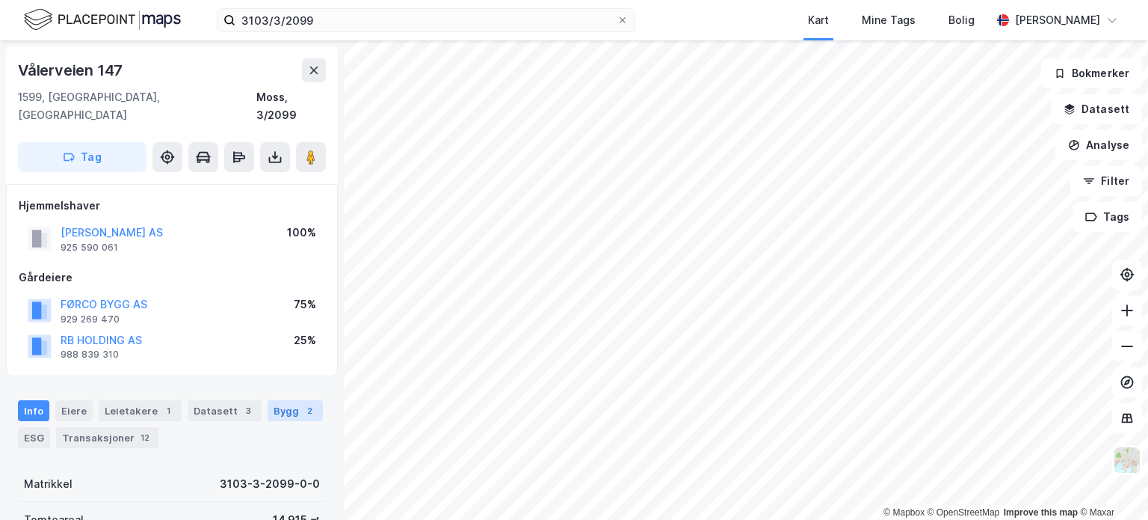
click at [282, 400] on div "Bygg 2" at bounding box center [295, 410] width 55 height 21
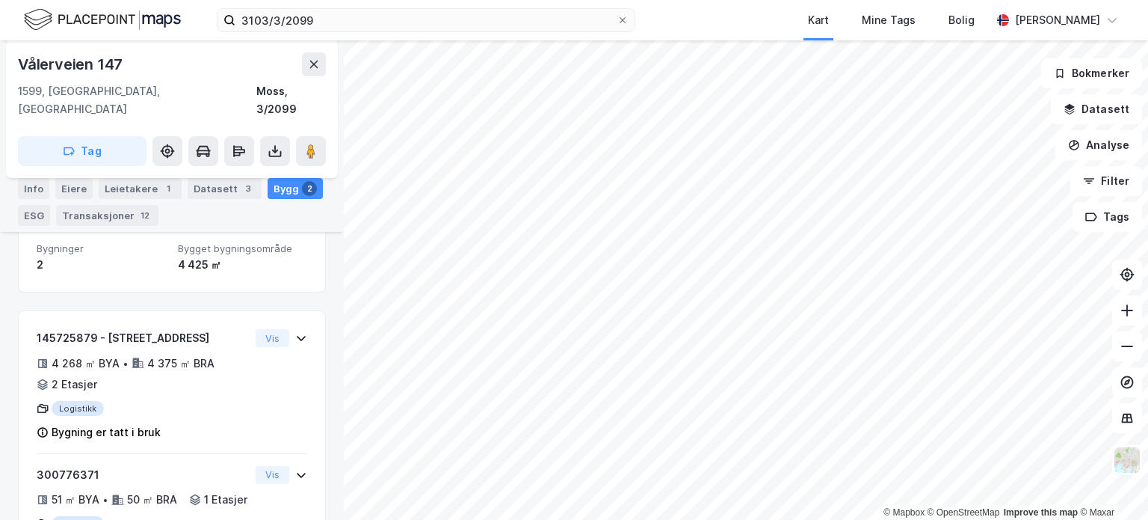
scroll to position [317, 0]
